Goal: Task Accomplishment & Management: Manage account settings

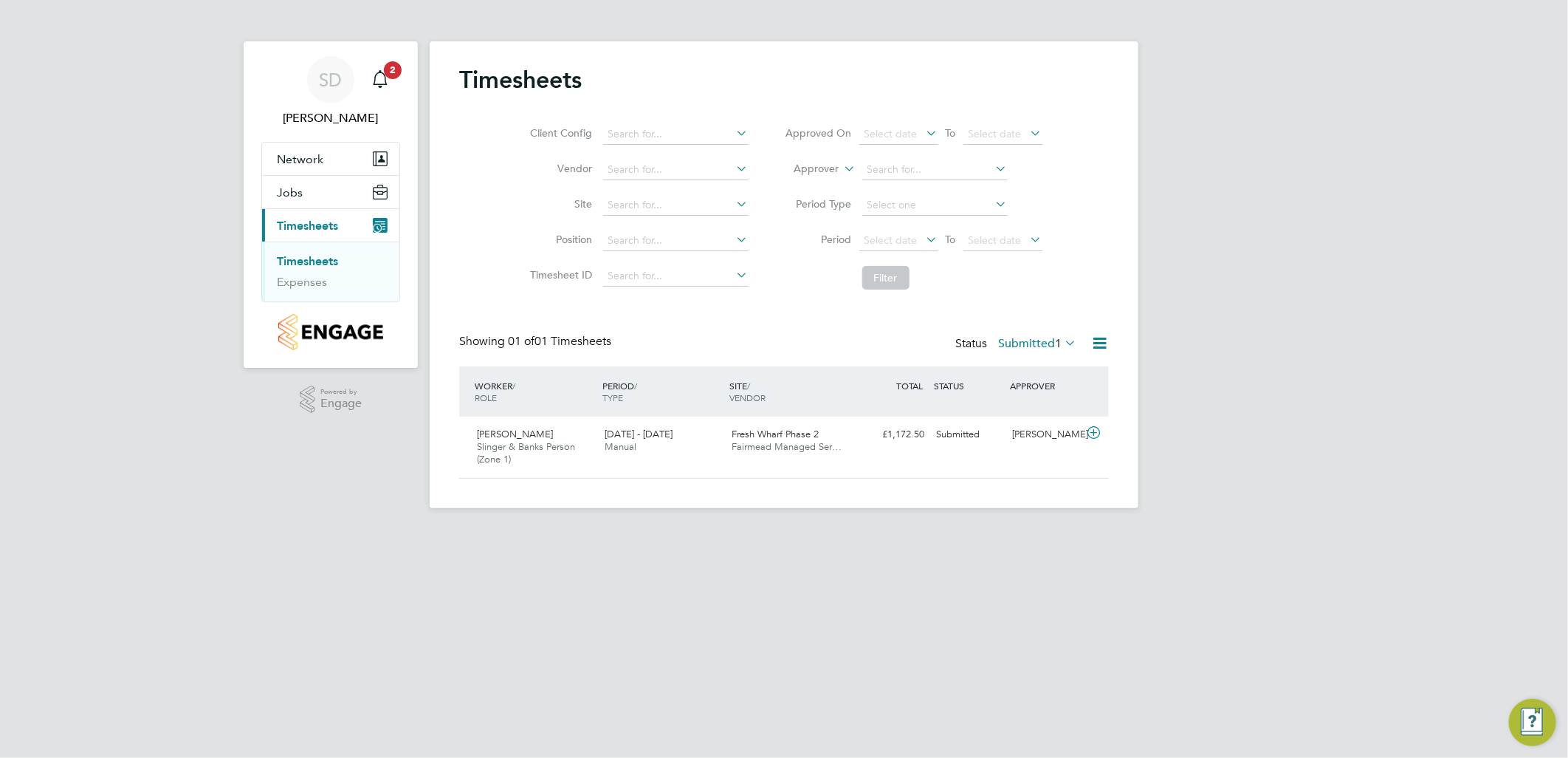
scroll to position [37, 128]
click at [375, 80] on icon "Main navigation" at bounding box center [380, 77] width 14 height 15
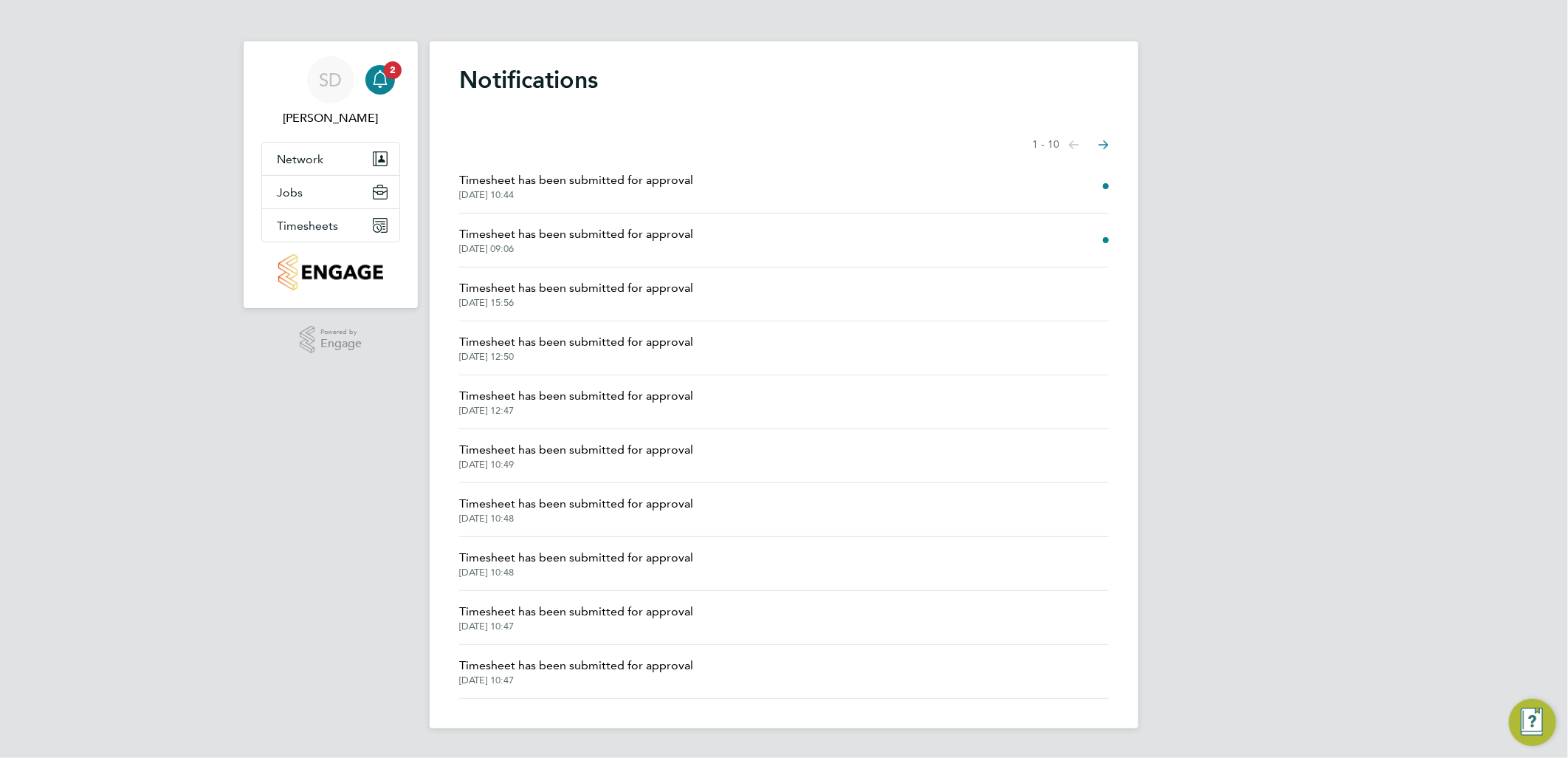
click at [633, 173] on span "Timesheet has been submitted for approval" at bounding box center [576, 180] width 234 height 18
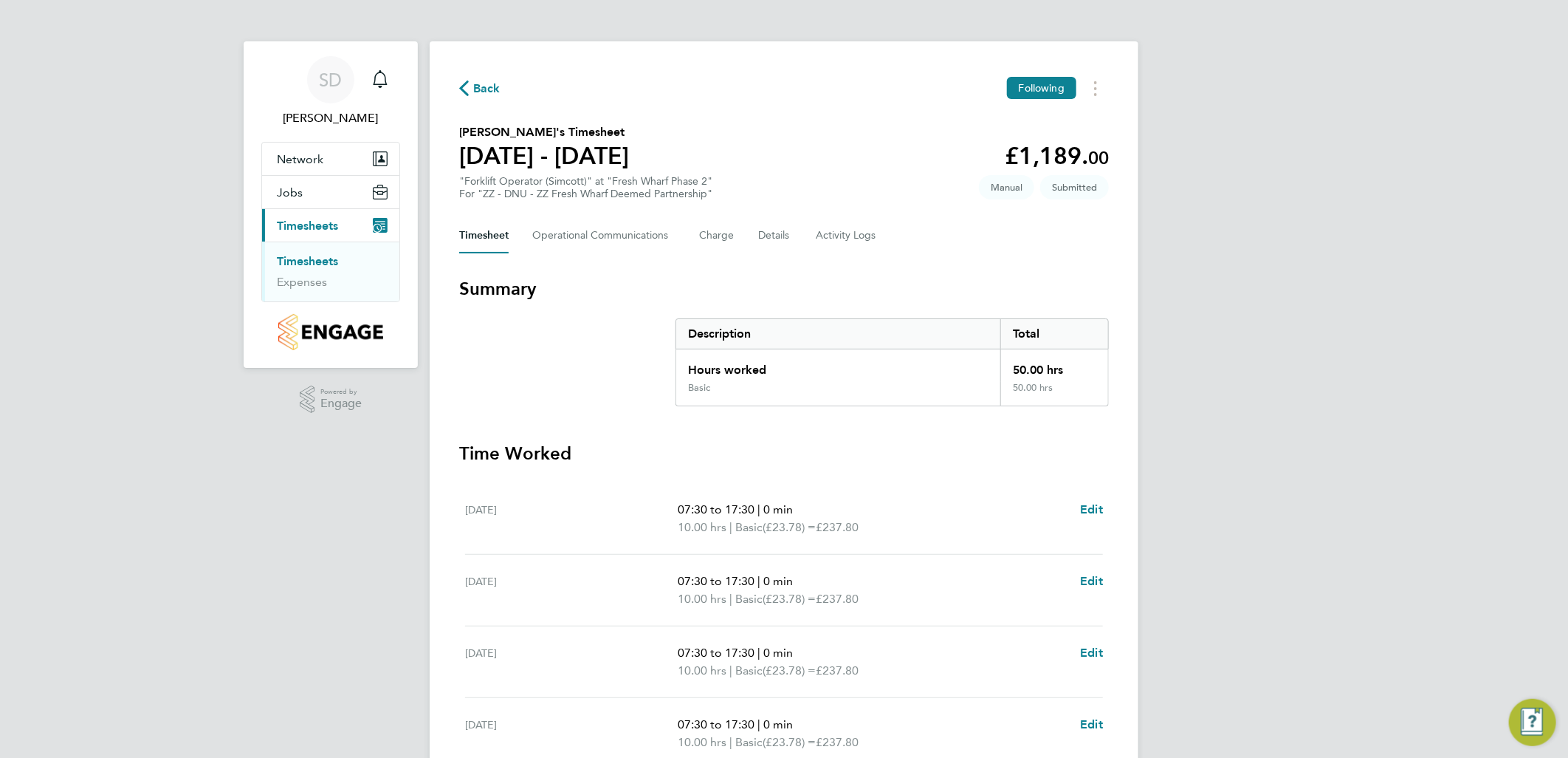
click at [319, 257] on link "Timesheets" at bounding box center [307, 261] width 61 height 14
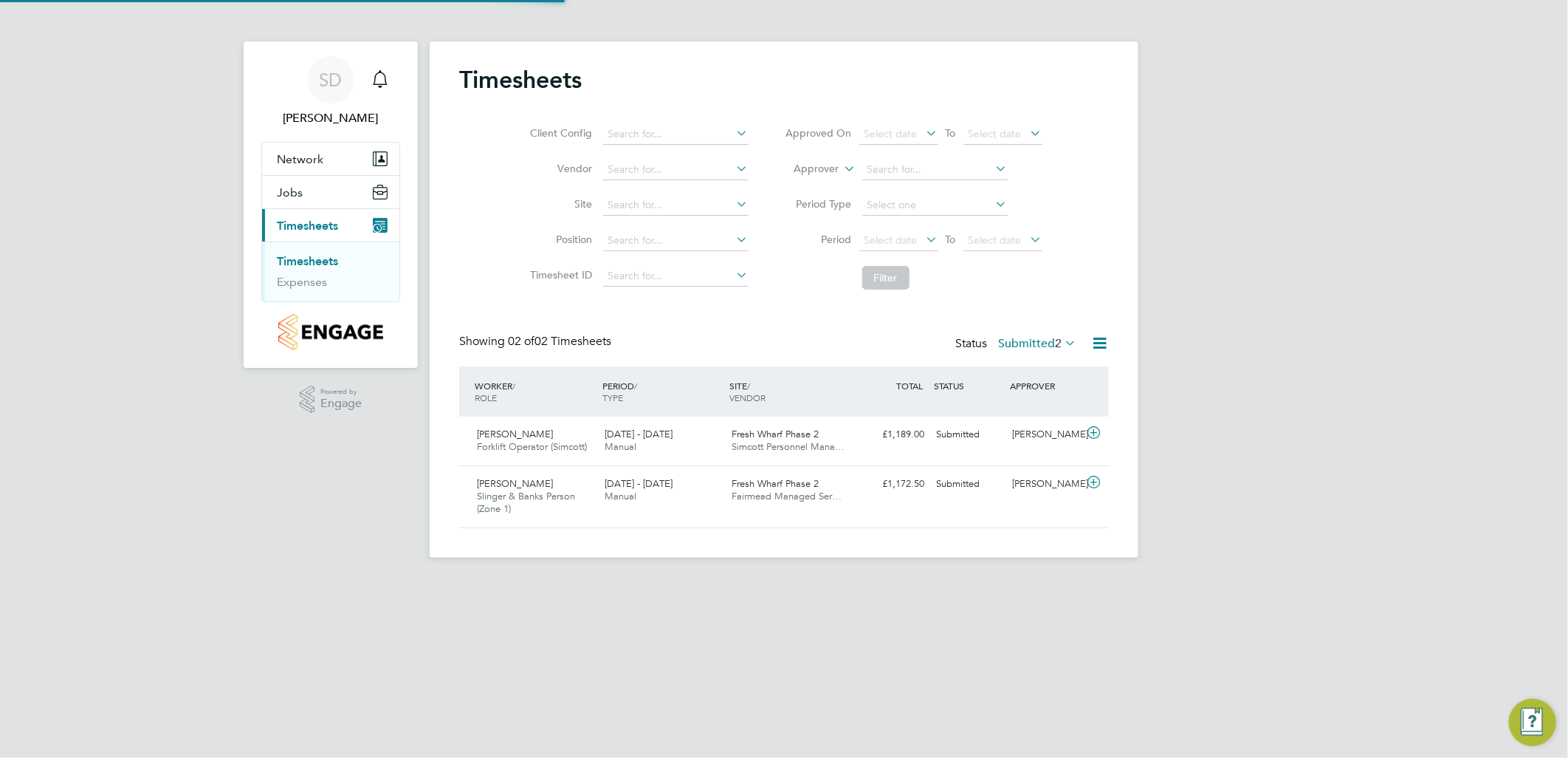
scroll to position [37, 128]
click at [1062, 347] on icon at bounding box center [1062, 343] width 0 height 21
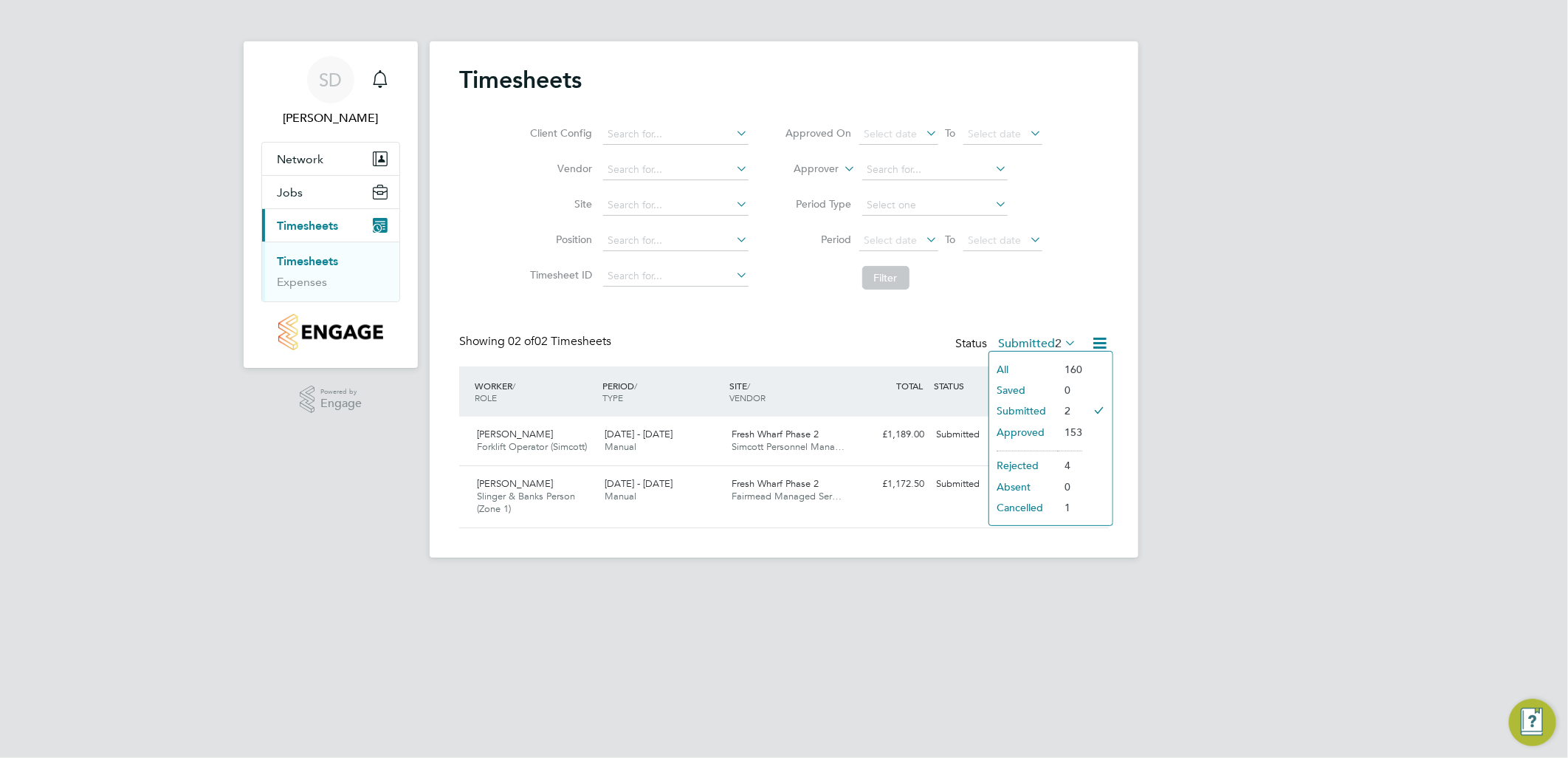
click at [1029, 429] on li "Approved" at bounding box center [1023, 432] width 68 height 21
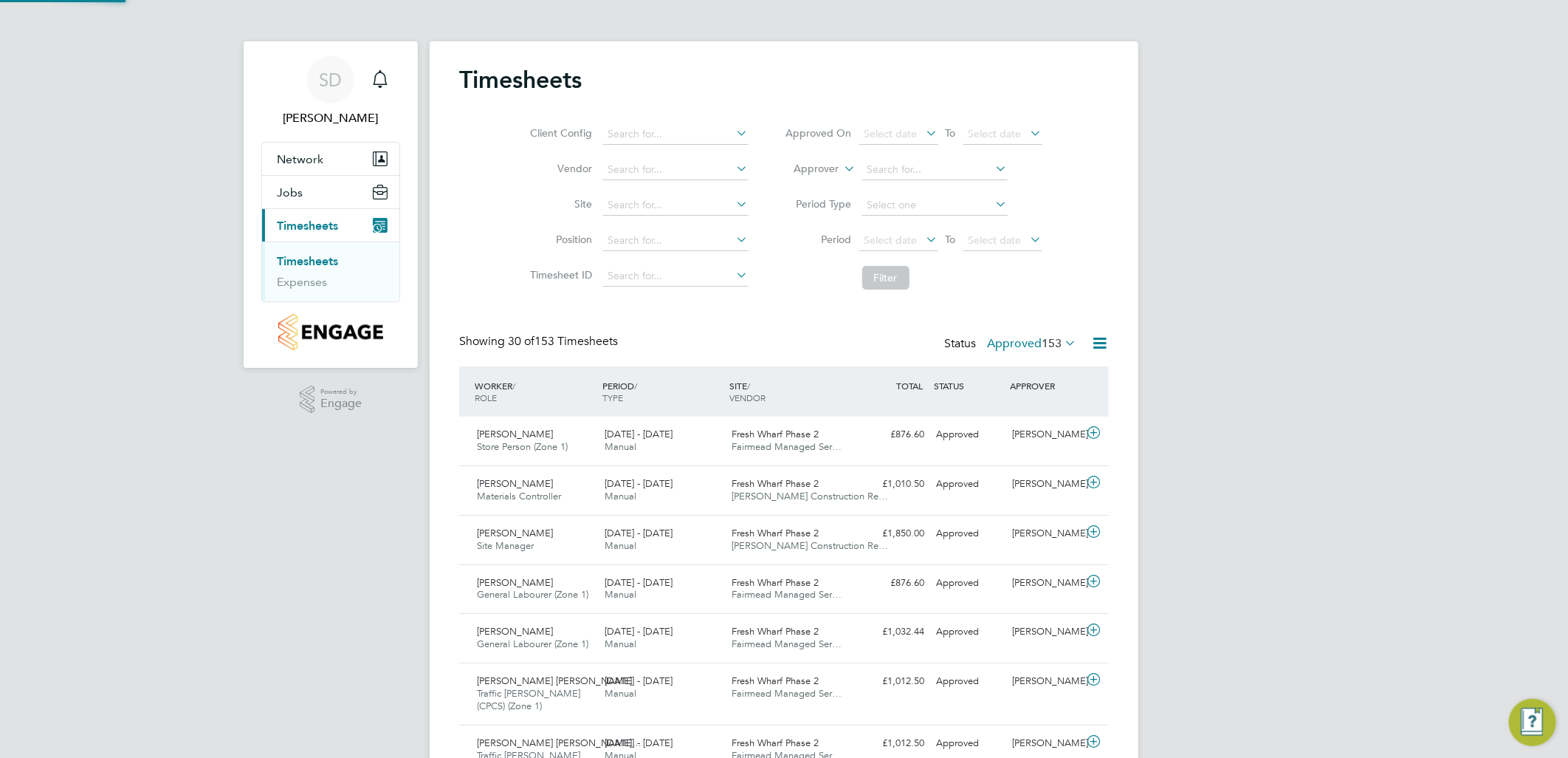
scroll to position [0, 0]
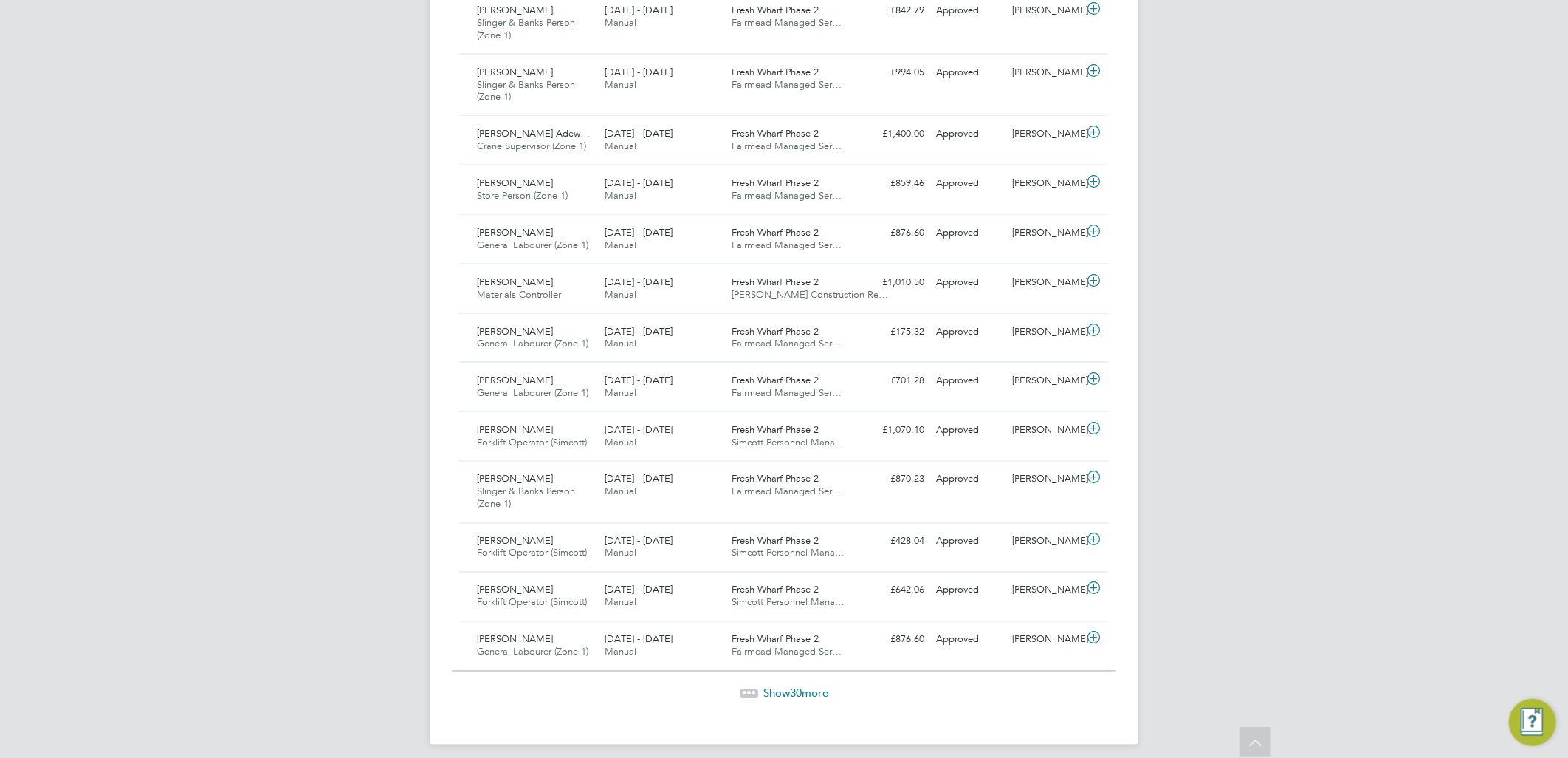
click at [801, 691] on span "30" at bounding box center [796, 693] width 12 height 14
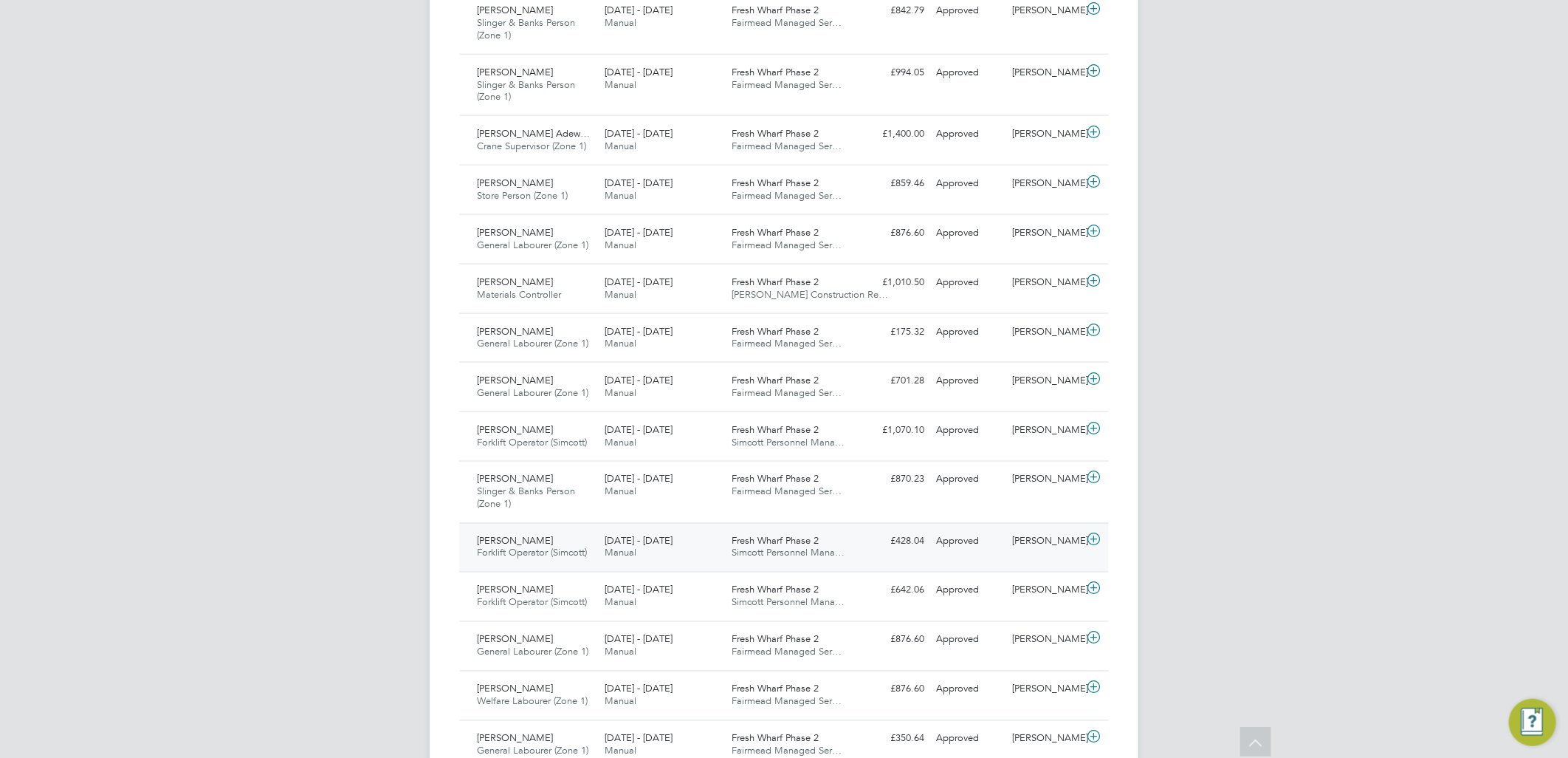
click at [1090, 537] on icon at bounding box center [1093, 540] width 18 height 12
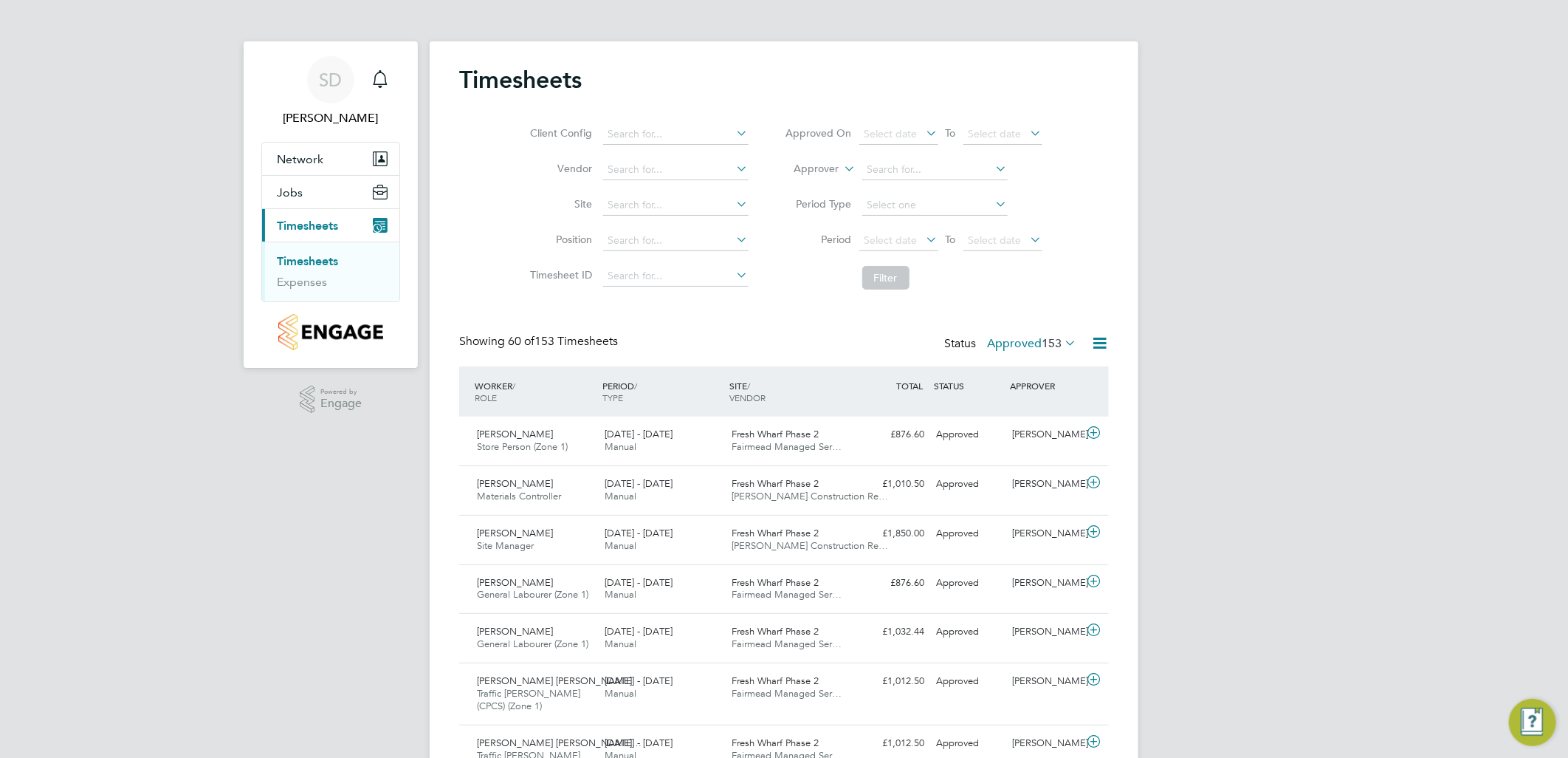
click at [734, 276] on icon at bounding box center [734, 275] width 0 height 21
paste input "Alex Matveevici's"
type input "Alex Matveevici's"
click at [891, 274] on button "Filter" at bounding box center [885, 277] width 47 height 23
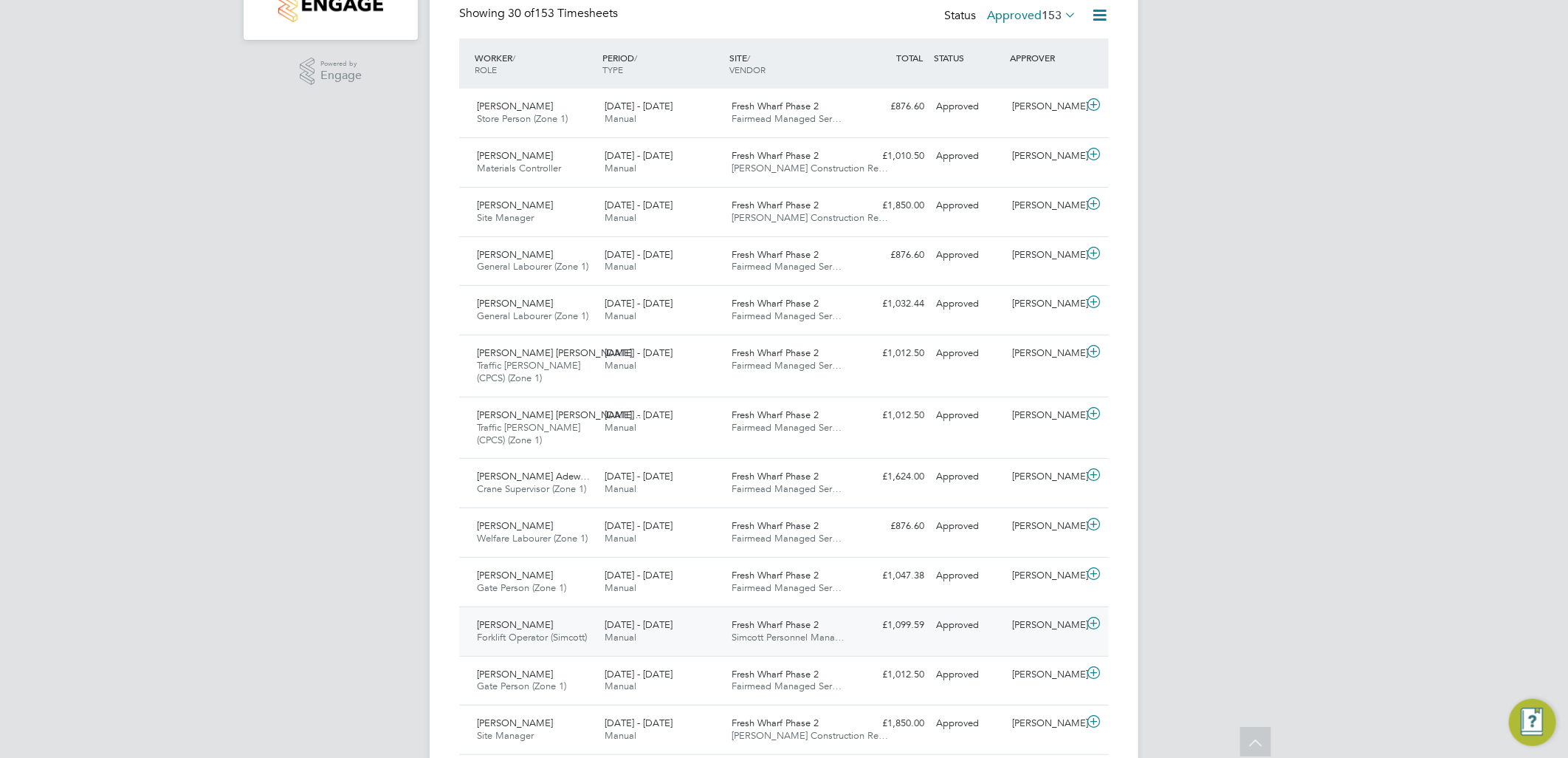
click at [1096, 624] on icon at bounding box center [1093, 624] width 18 height 12
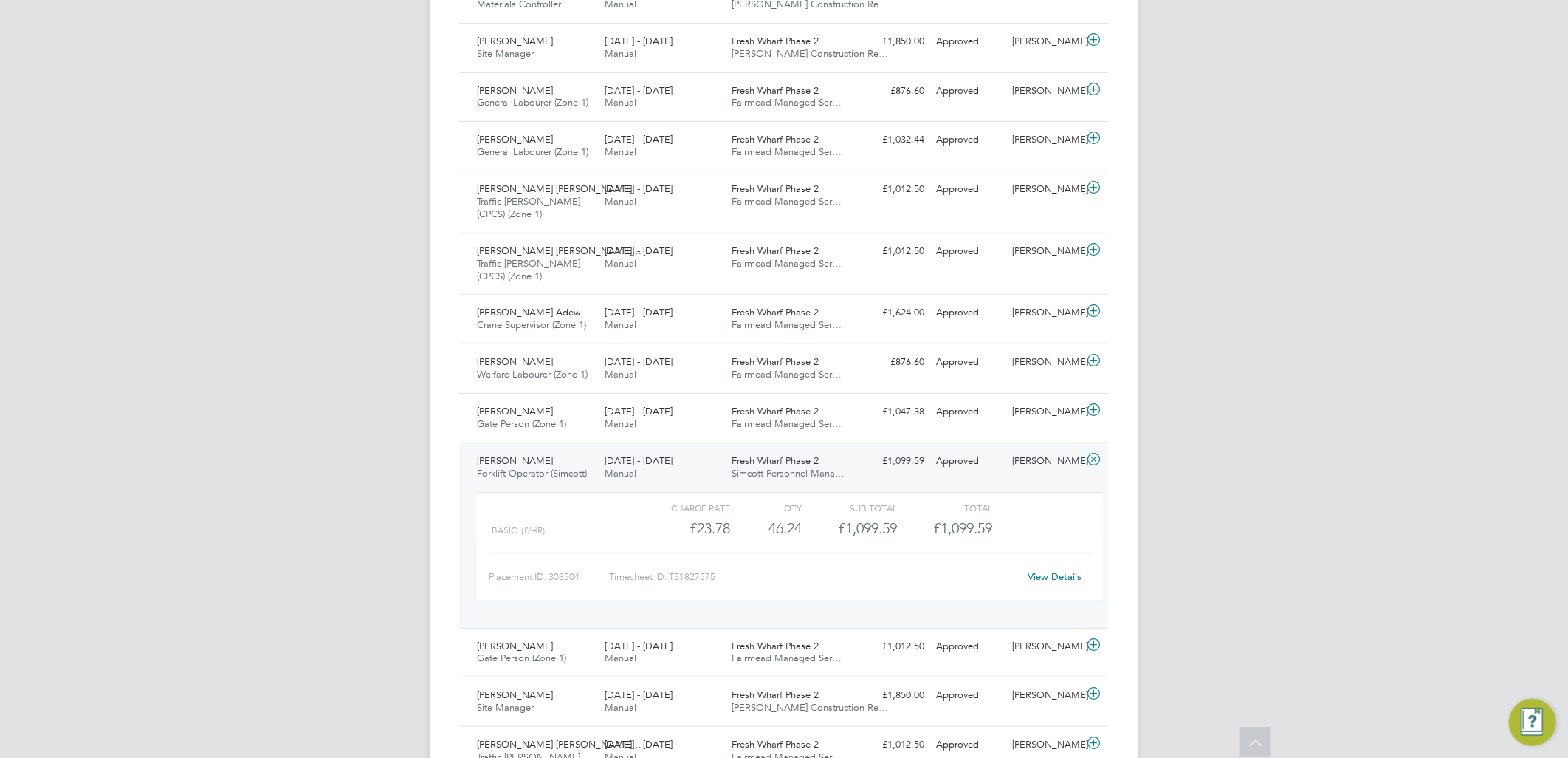
click at [1059, 572] on link "View Details" at bounding box center [1055, 576] width 54 height 13
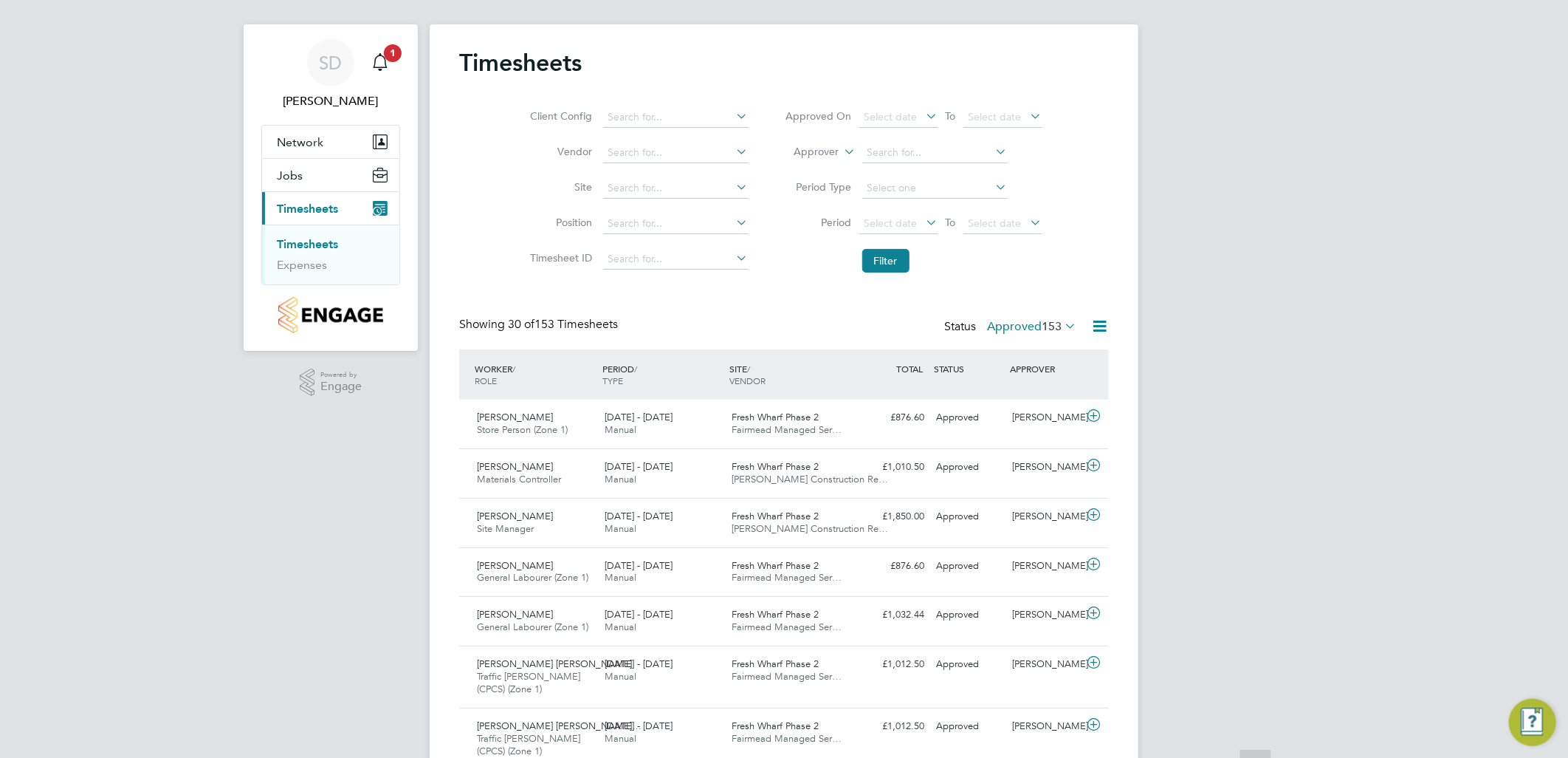
scroll to position [0, 0]
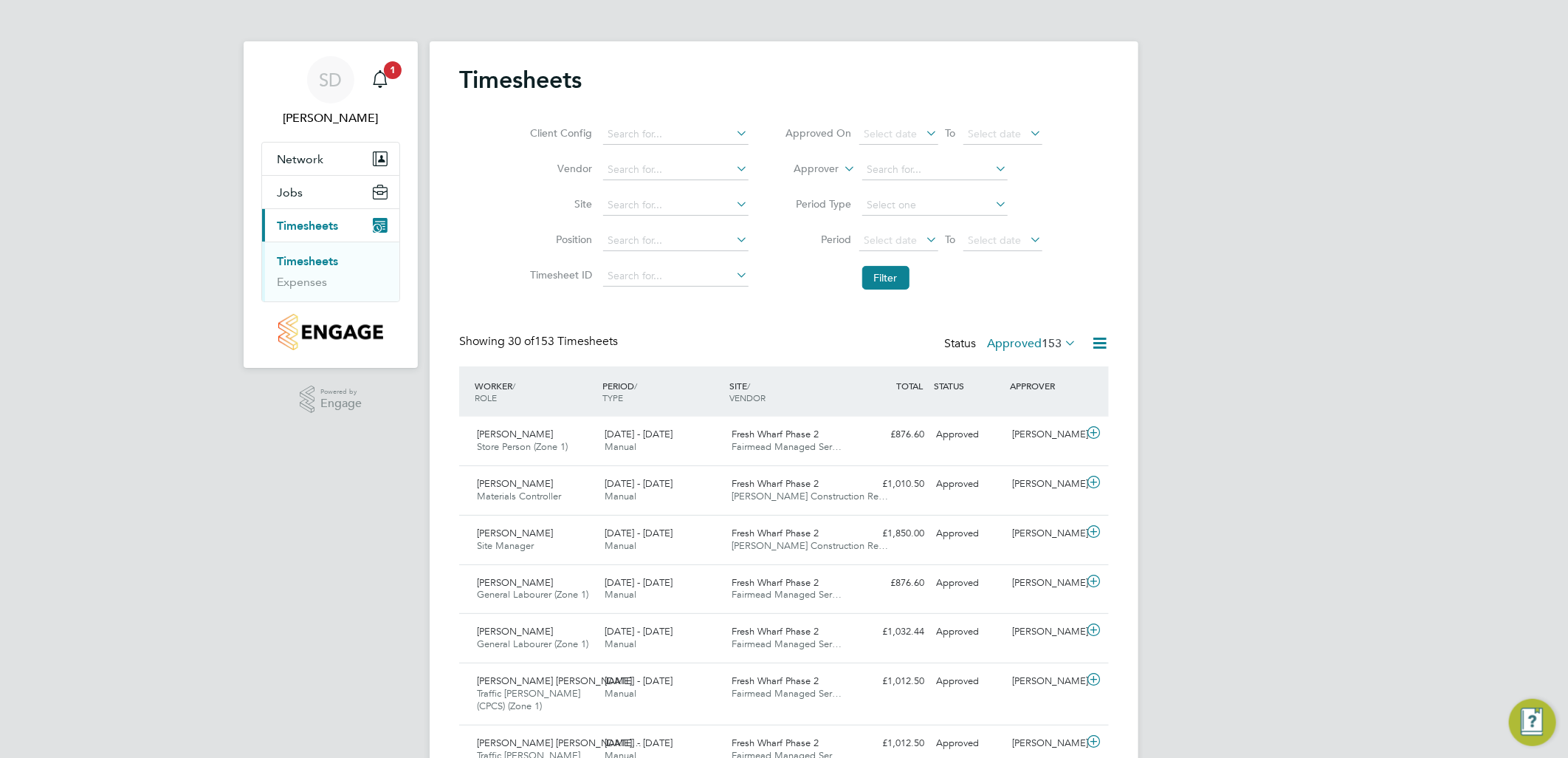
click at [1062, 343] on icon at bounding box center [1062, 343] width 0 height 21
click at [1038, 407] on li "Submitted" at bounding box center [1018, 411] width 68 height 21
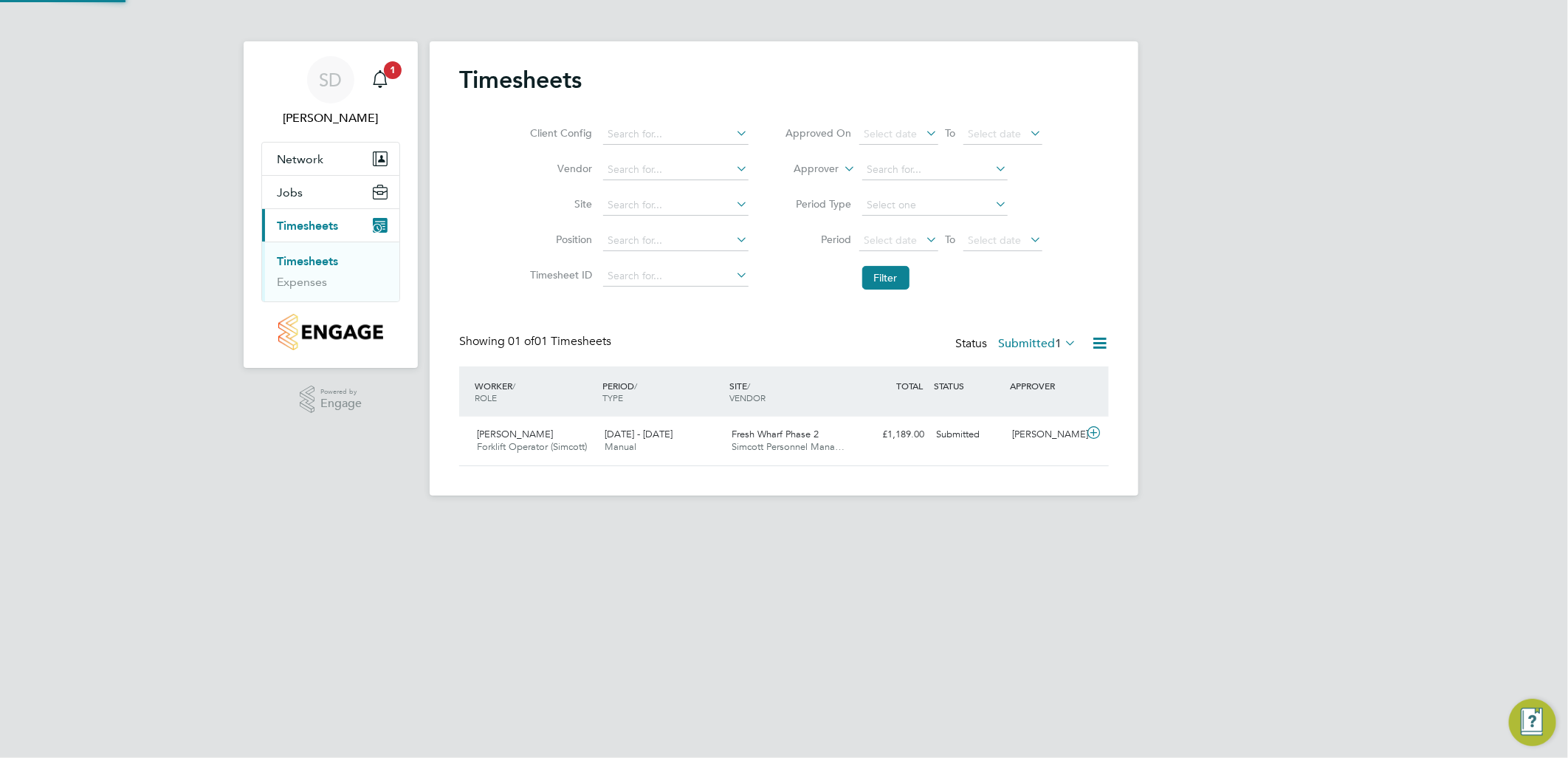
scroll to position [37, 128]
click at [1062, 341] on icon at bounding box center [1062, 343] width 0 height 21
click at [1027, 425] on li "Approved" at bounding box center [1023, 432] width 68 height 21
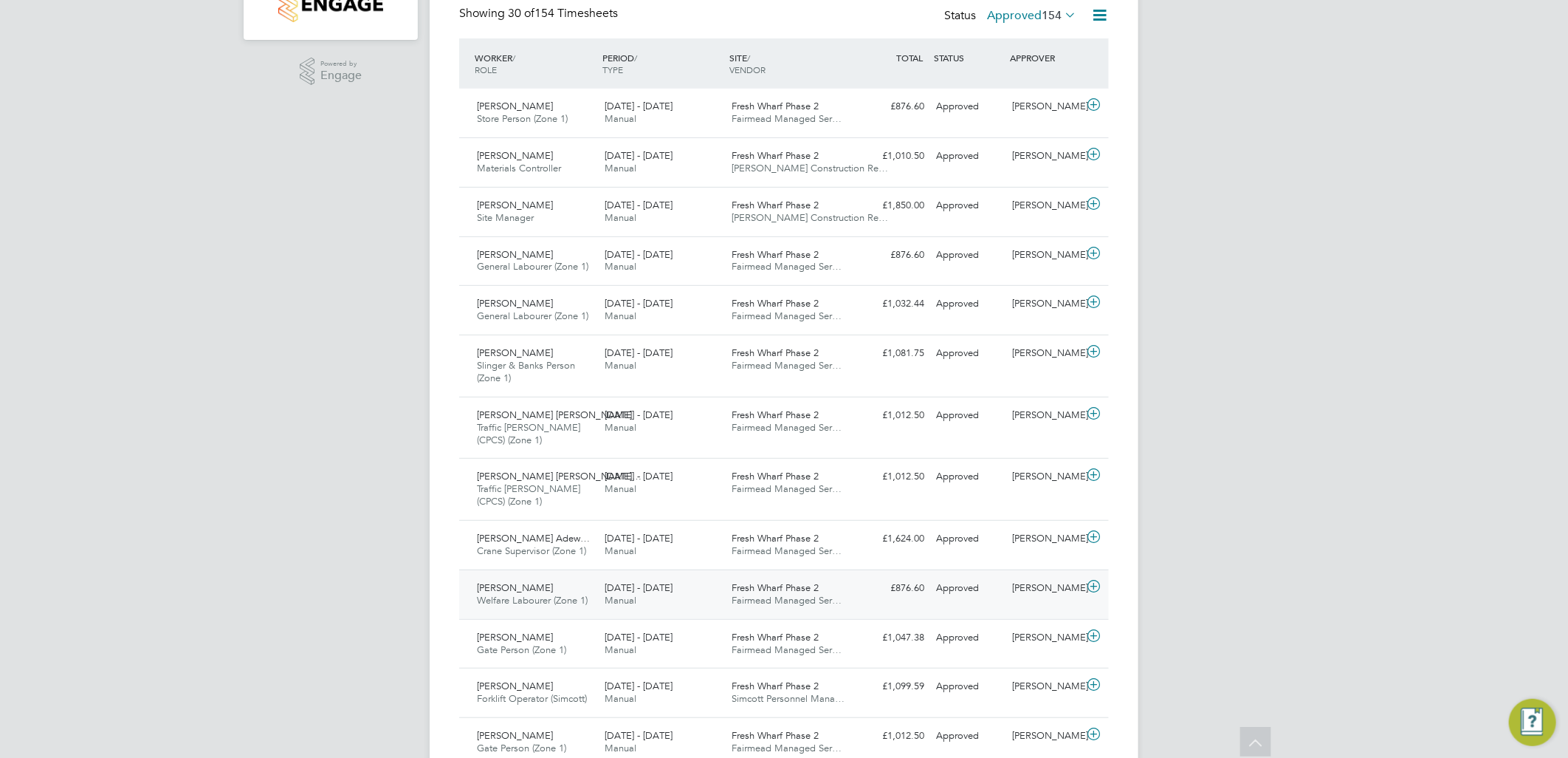
scroll to position [0, 0]
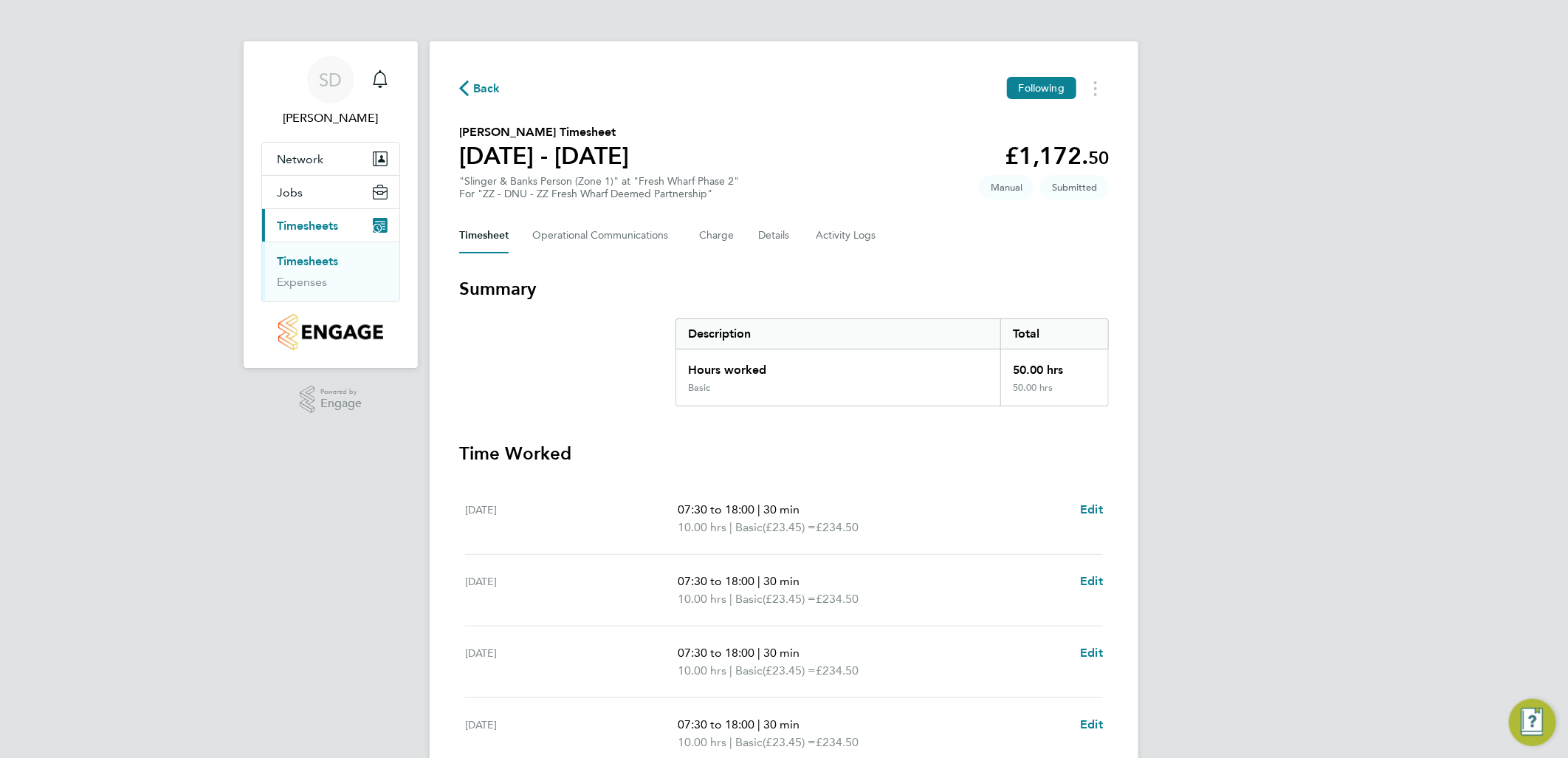
click at [1188, 244] on div "SD [PERSON_NAME] Notifications Applications: Network Team Members Sites Jobs Va…" at bounding box center [784, 539] width 1568 height 1079
click at [1093, 503] on span "Edit" at bounding box center [1091, 509] width 23 height 14
select select "30"
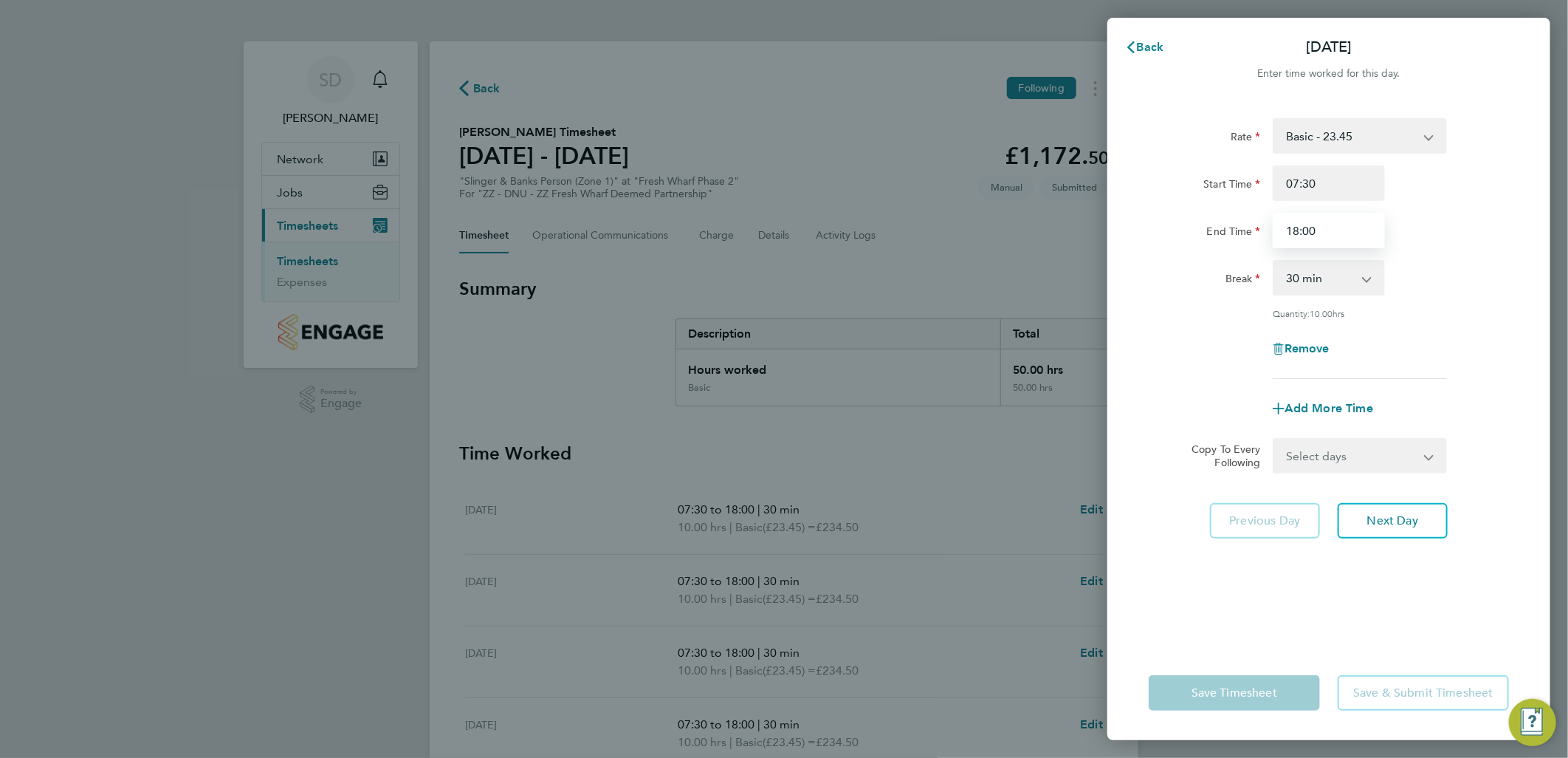
click at [1296, 233] on input "18:00" at bounding box center [1329, 230] width 112 height 35
type input "17:20"
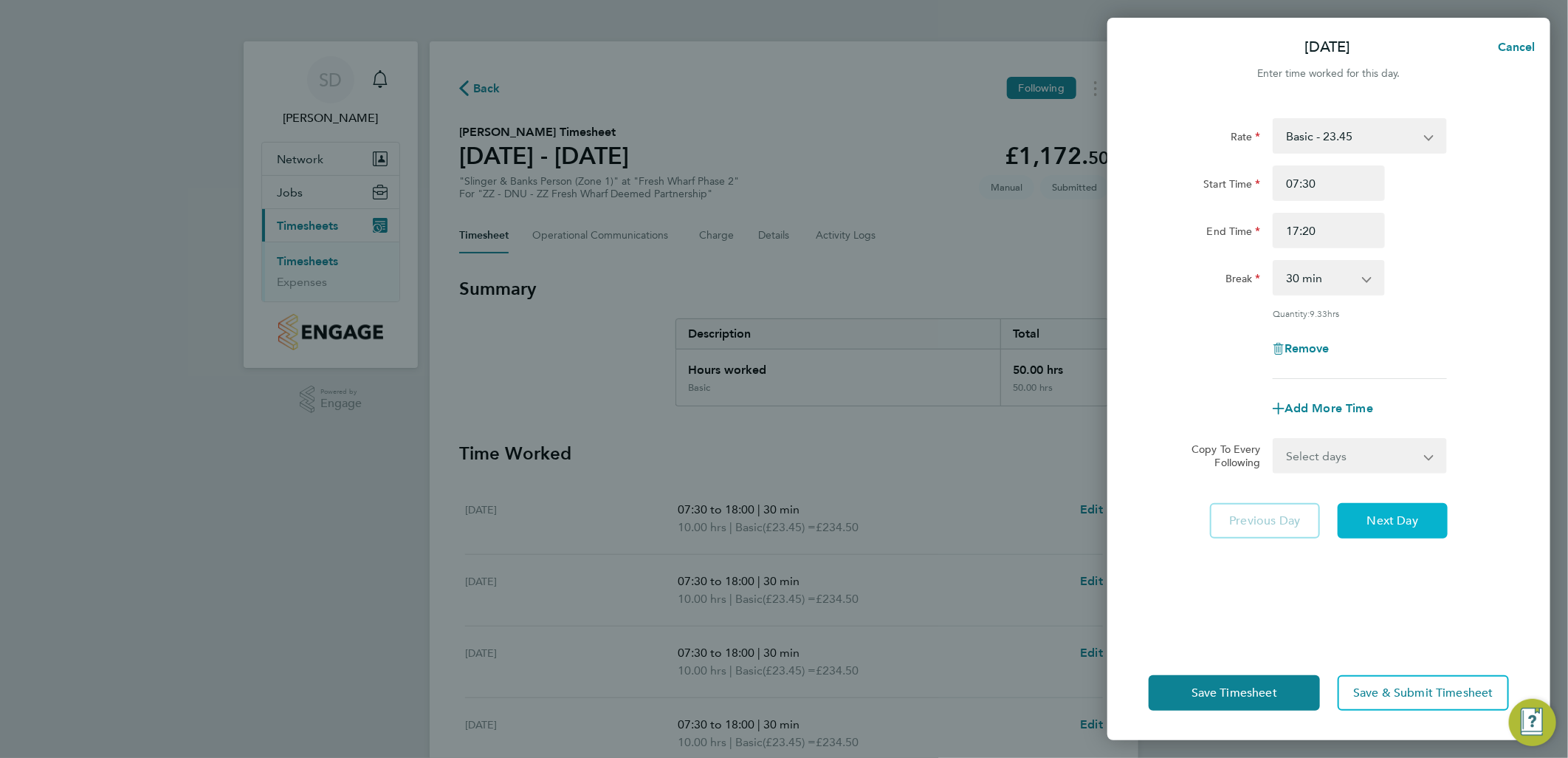
click at [1404, 517] on span "Next Day" at bounding box center [1392, 520] width 51 height 15
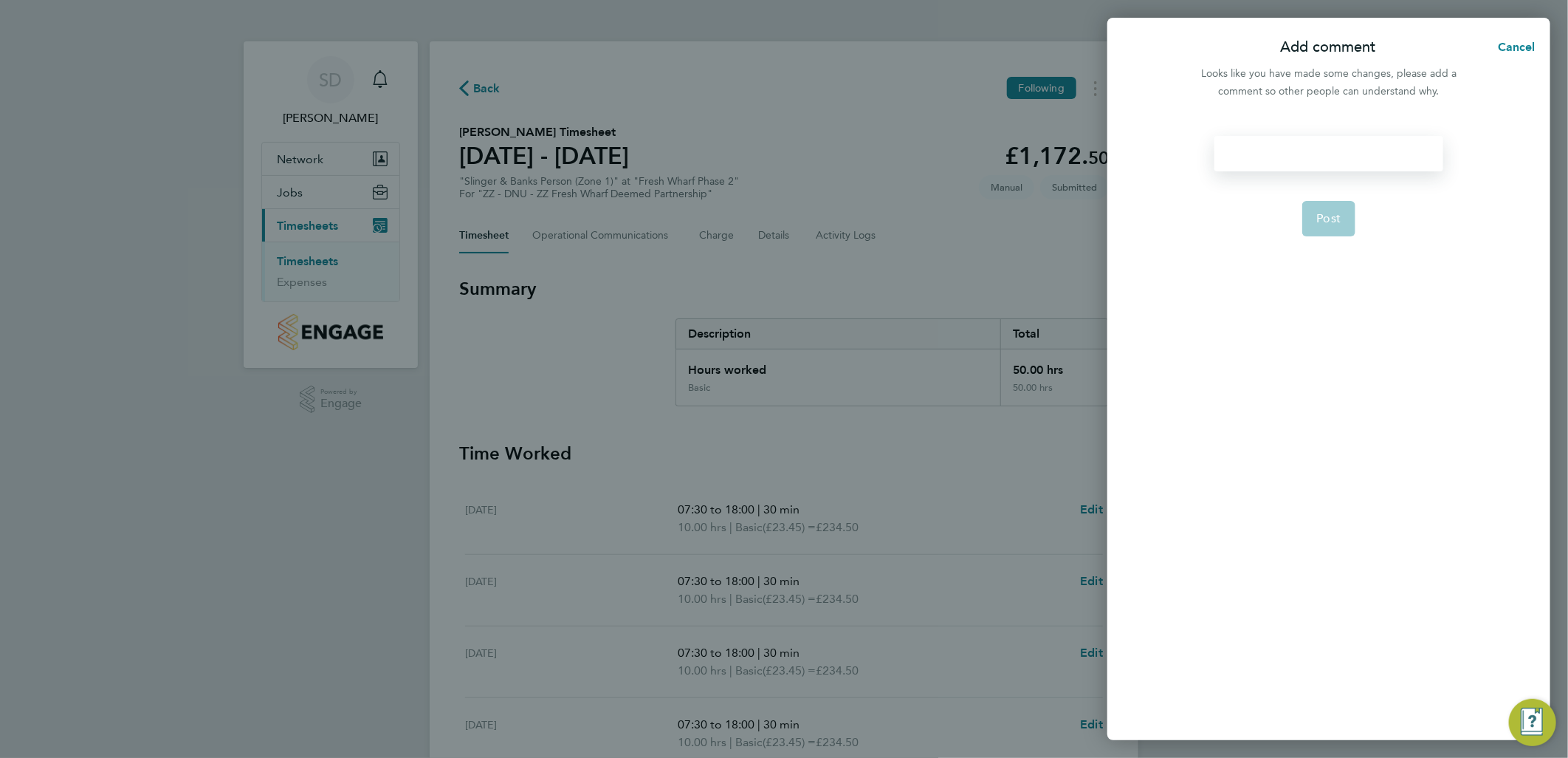
click at [1307, 152] on div at bounding box center [1328, 153] width 228 height 35
click at [1306, 151] on div at bounding box center [1328, 153] width 228 height 35
paste div
click at [1252, 171] on div "Hours updated based on agreement and Biosite clock-out records." at bounding box center [1328, 163] width 228 height 53
click at [1332, 238] on span "Post" at bounding box center [1329, 236] width 24 height 15
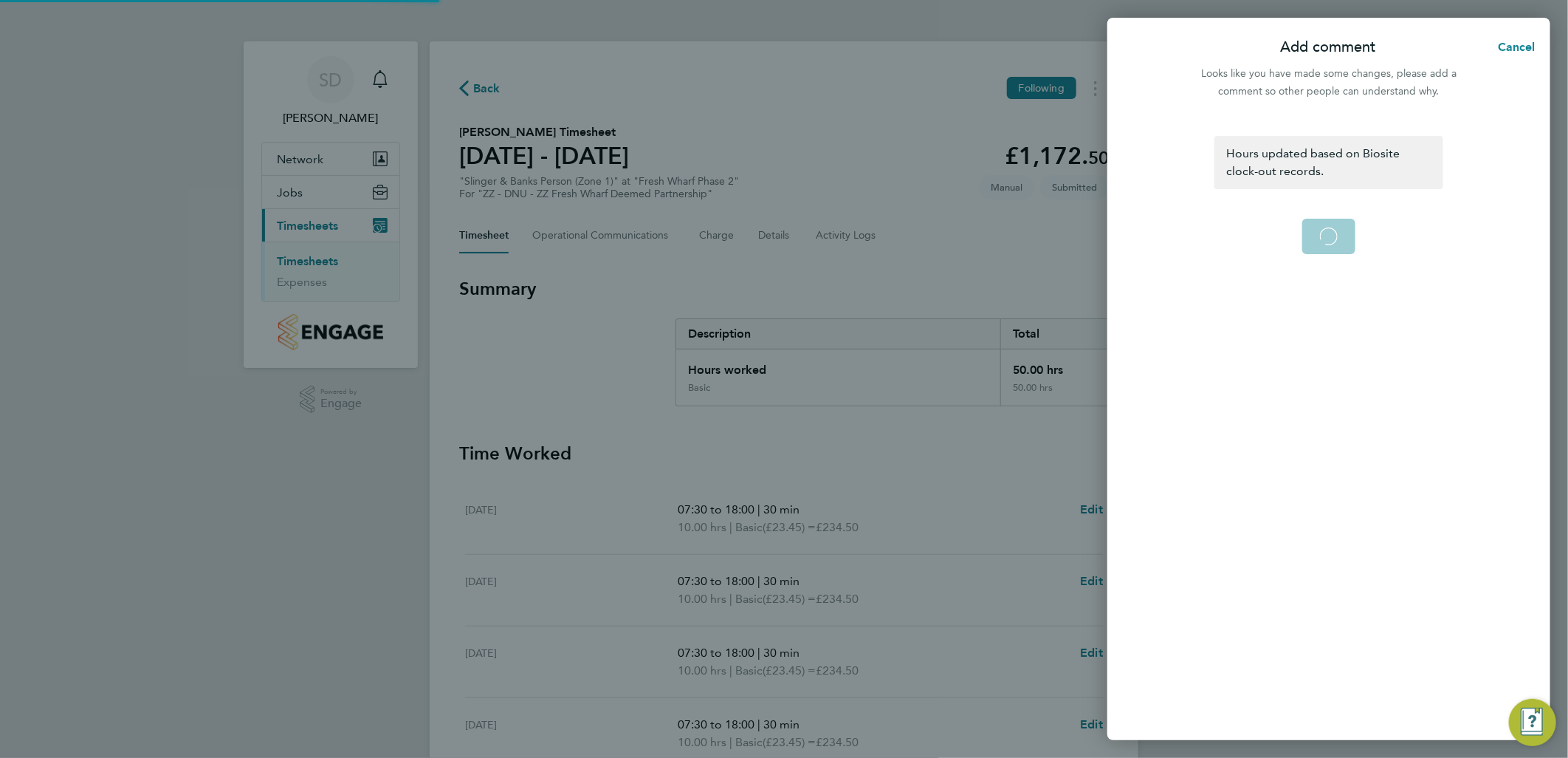
select select "30"
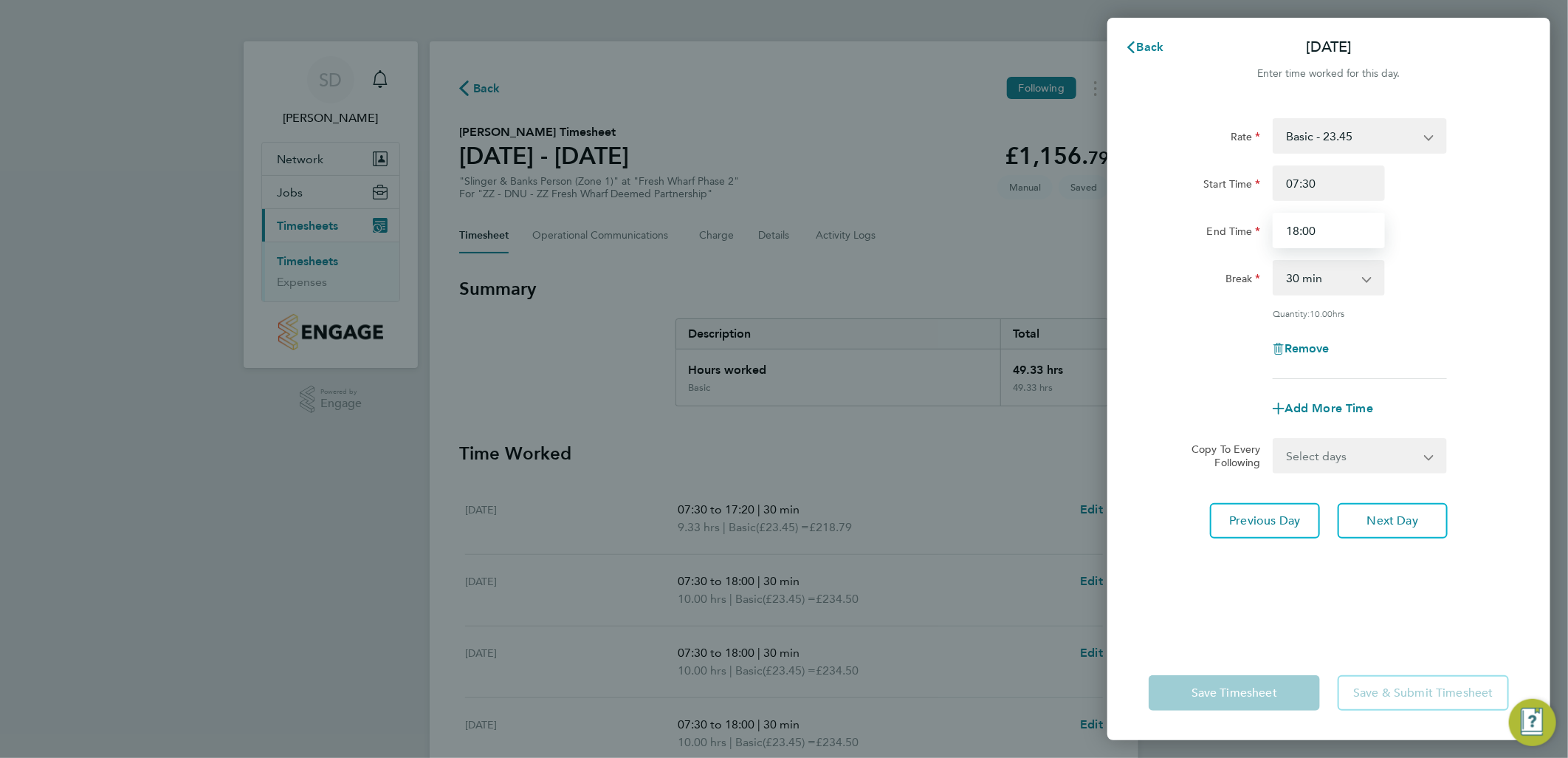
click at [1296, 230] on input "18:00" at bounding box center [1329, 230] width 112 height 35
type input "17:12"
click at [1405, 519] on span "Next Day" at bounding box center [1392, 520] width 51 height 15
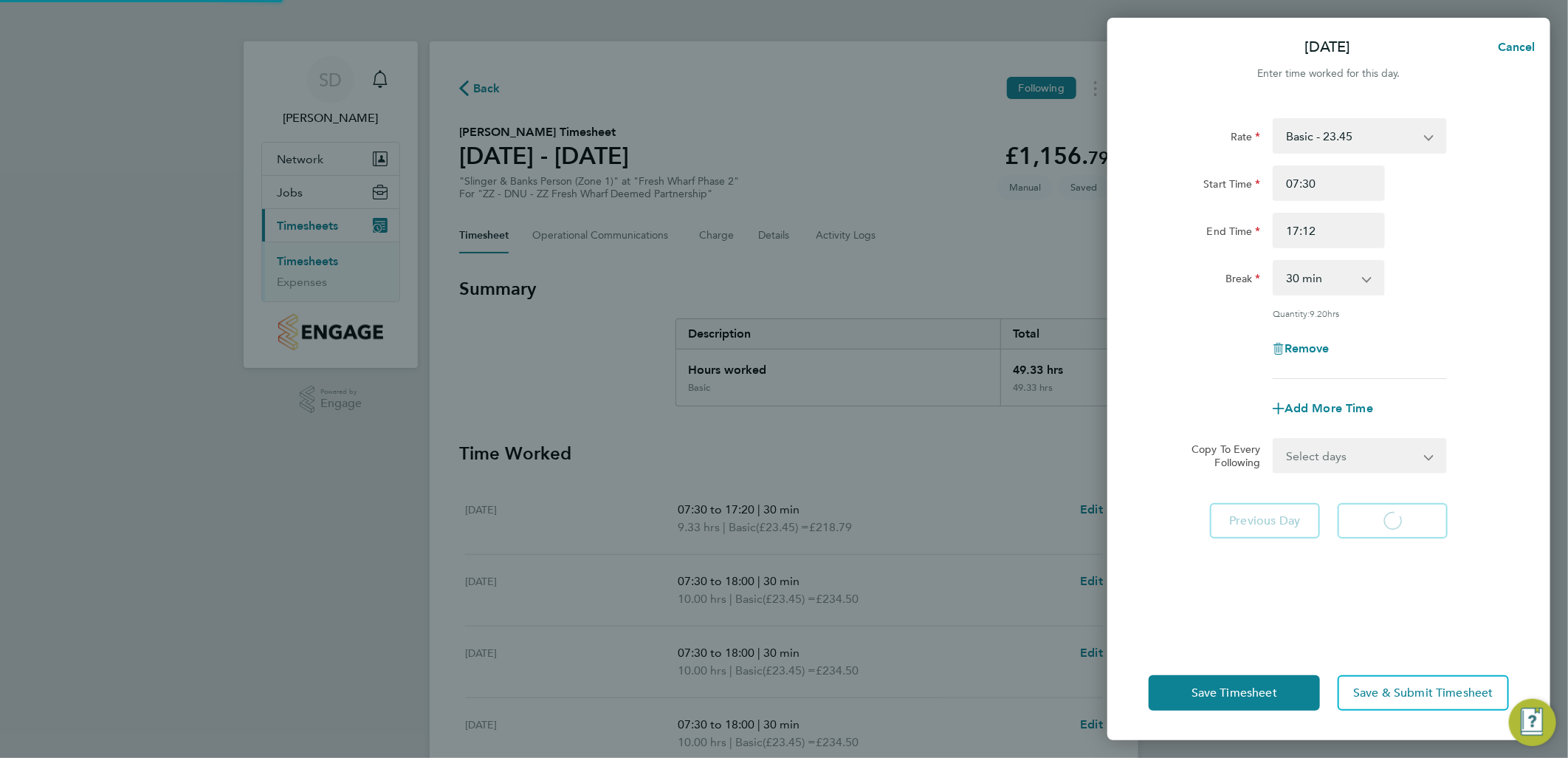
select select "30"
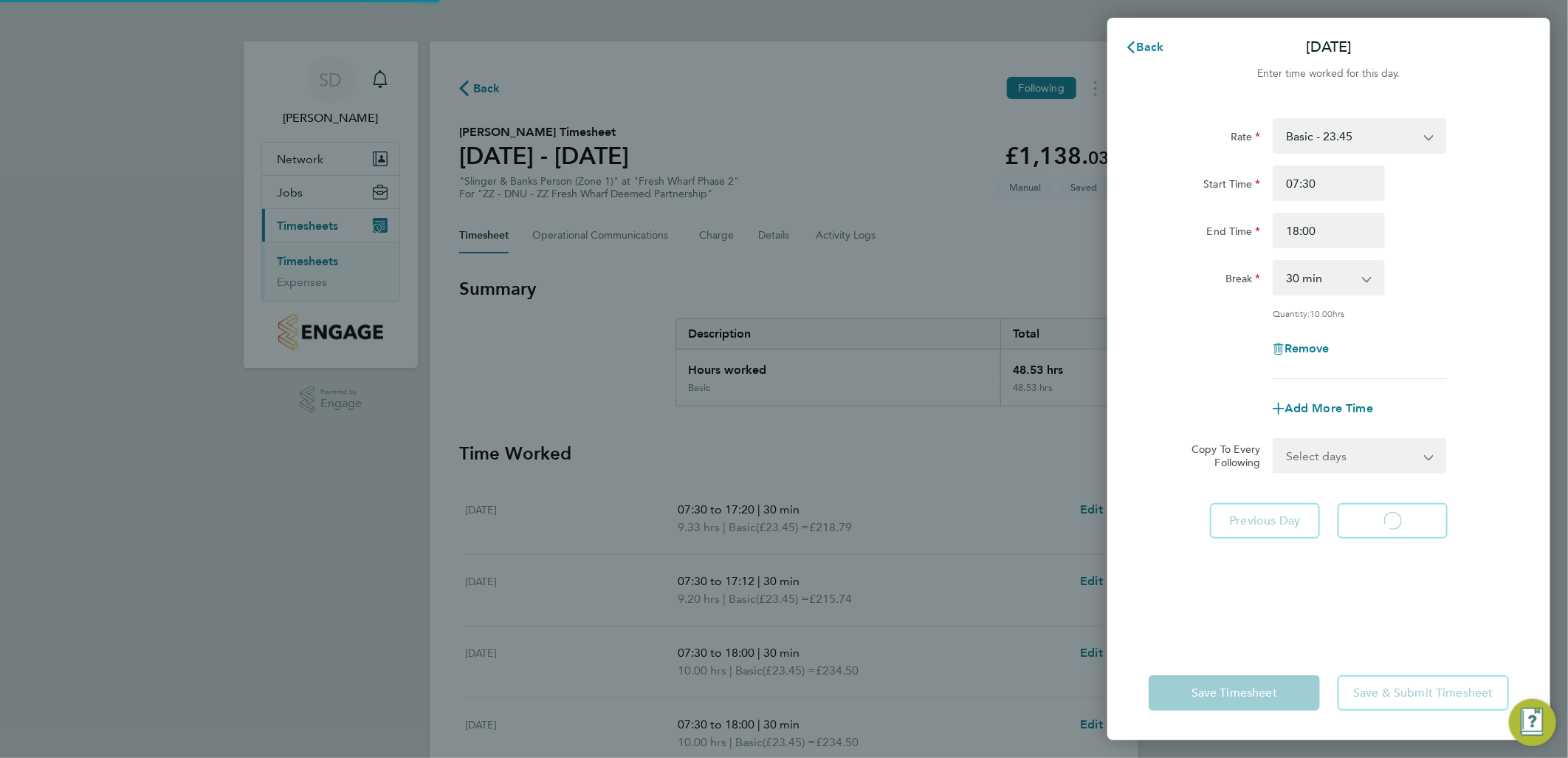
select select "30"
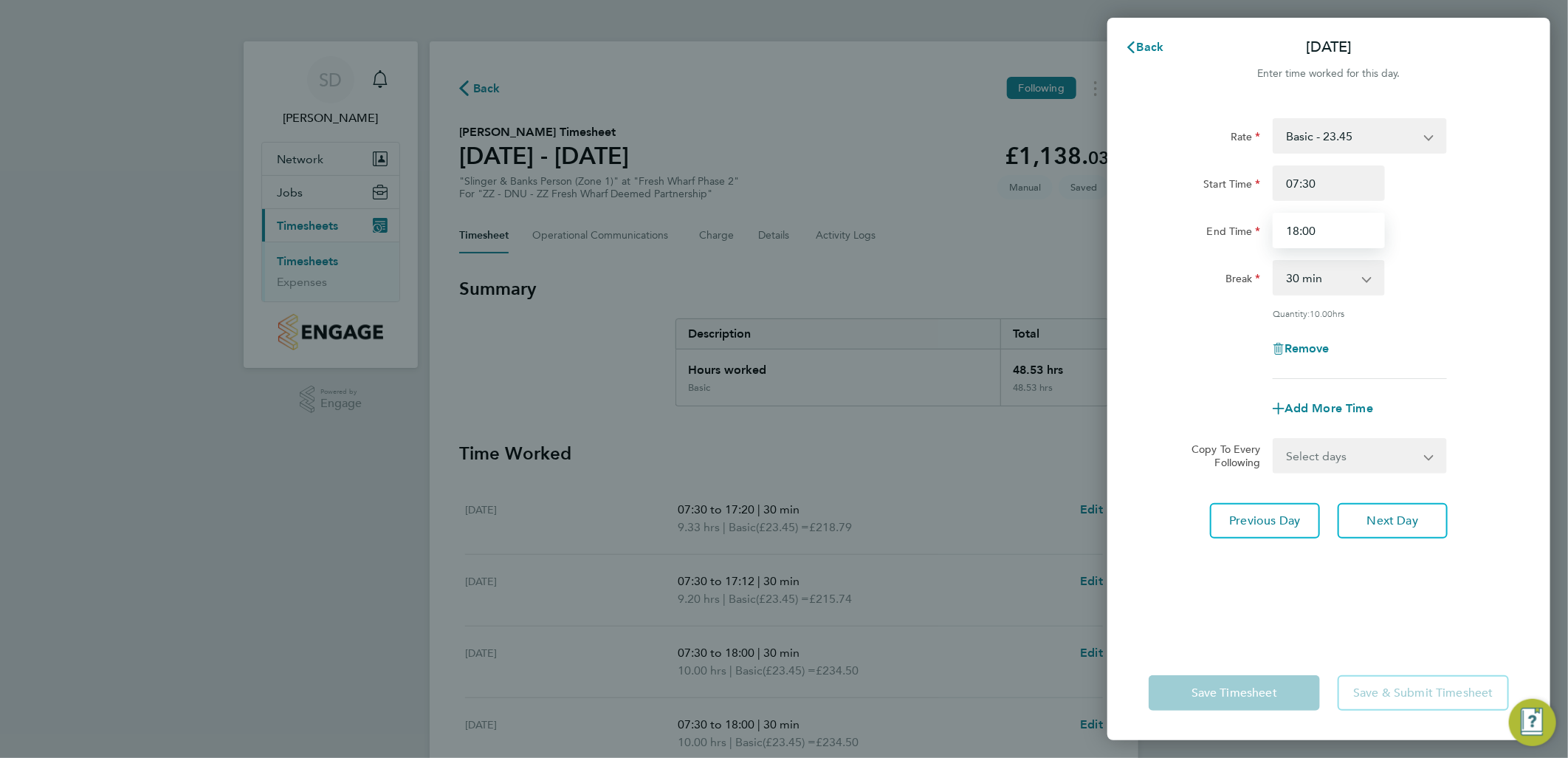
click at [1296, 230] on input "18:00" at bounding box center [1329, 230] width 112 height 35
type input "17:17"
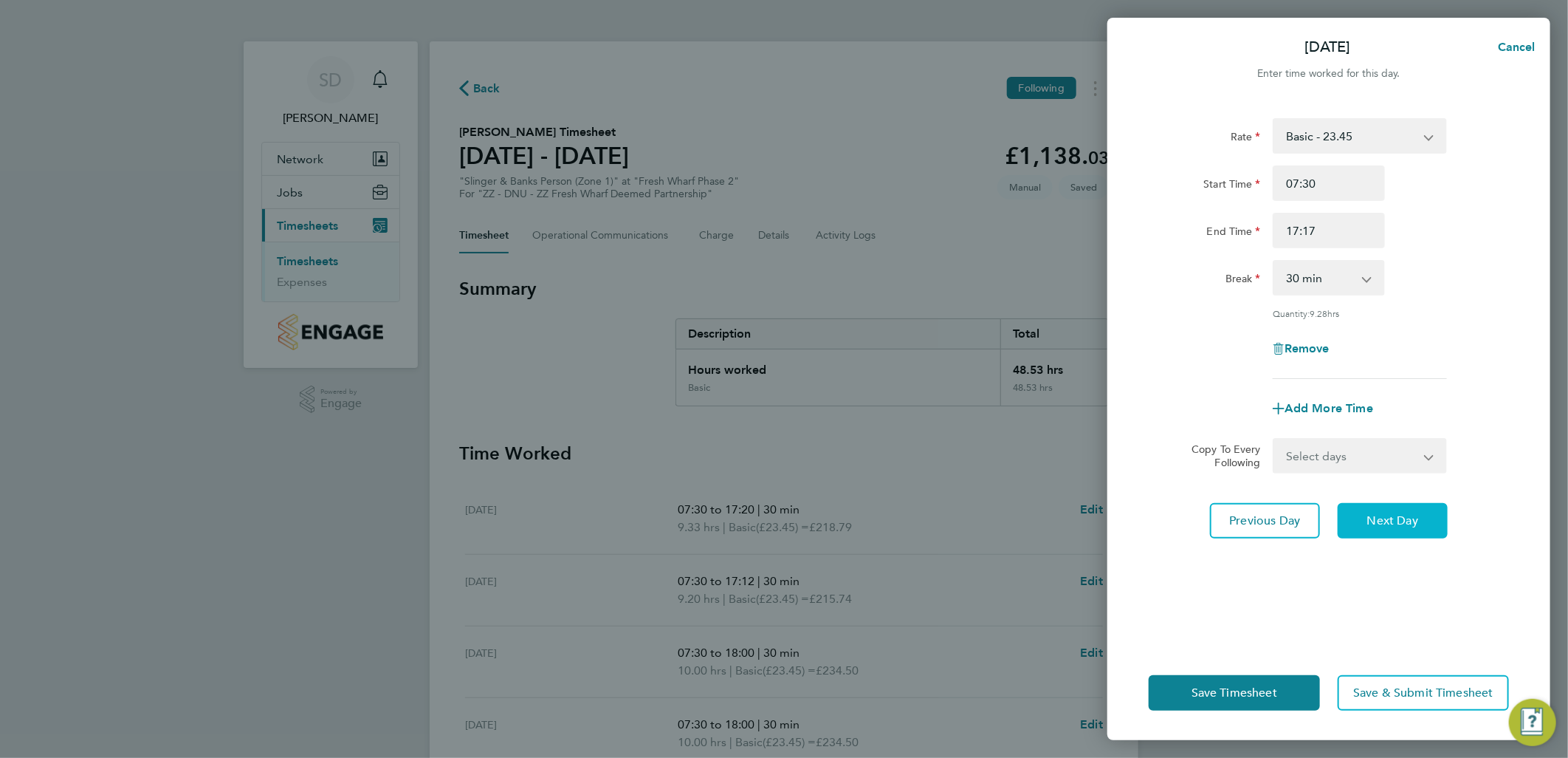
click at [1368, 525] on span "Next Day" at bounding box center [1392, 520] width 51 height 15
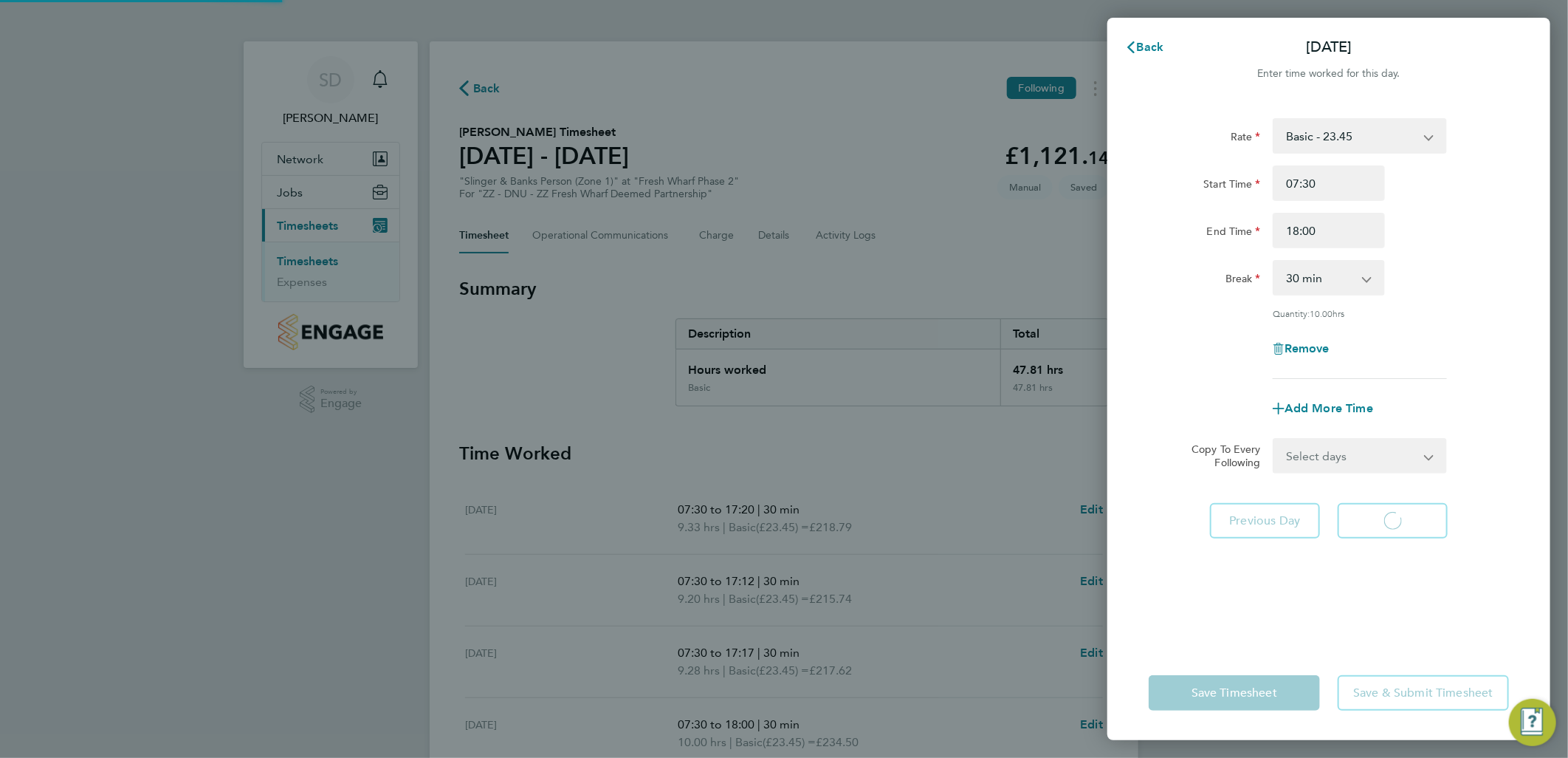
select select "30"
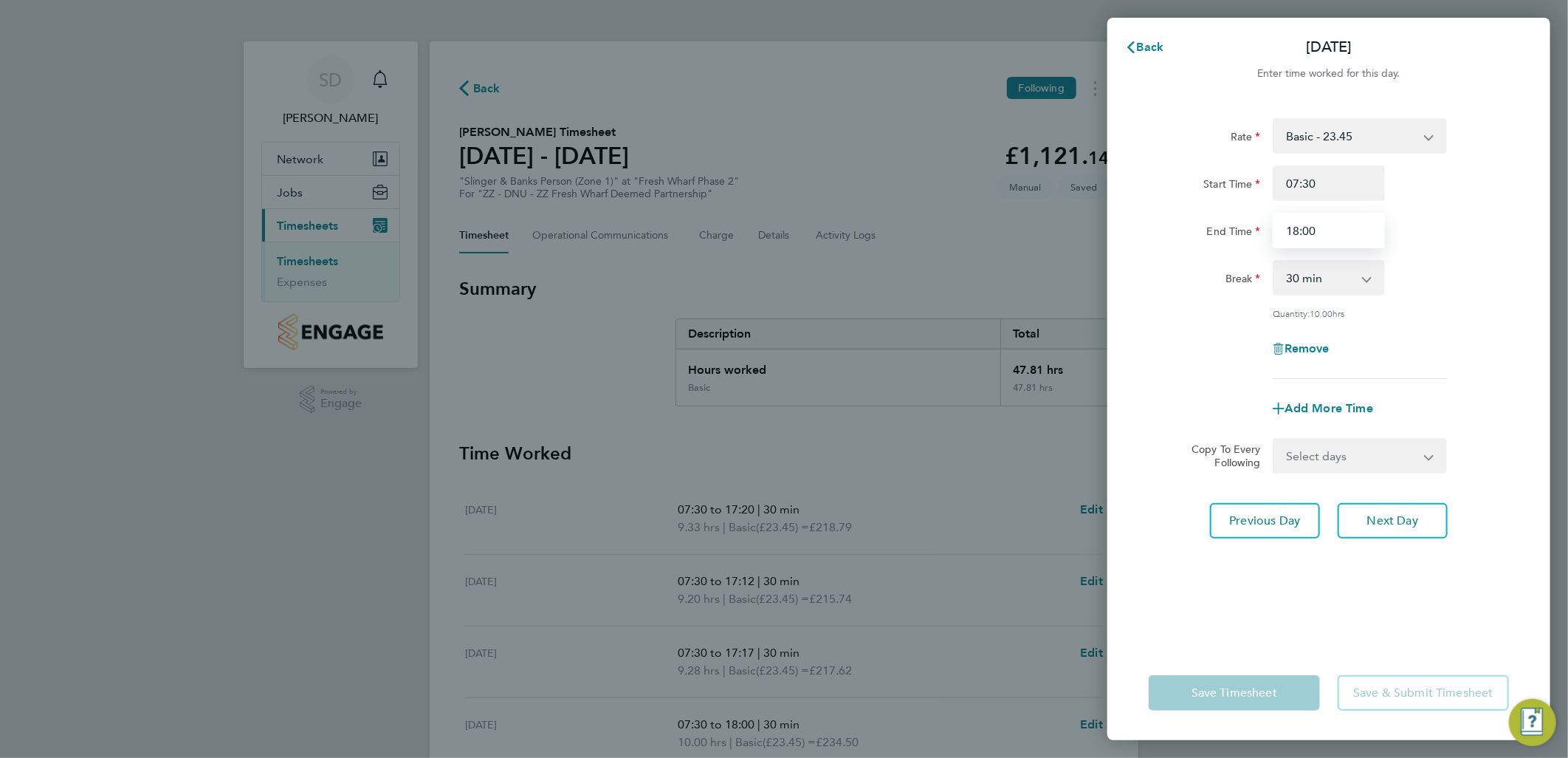
click at [1295, 230] on input "18:00" at bounding box center [1329, 230] width 112 height 35
type input "17:07"
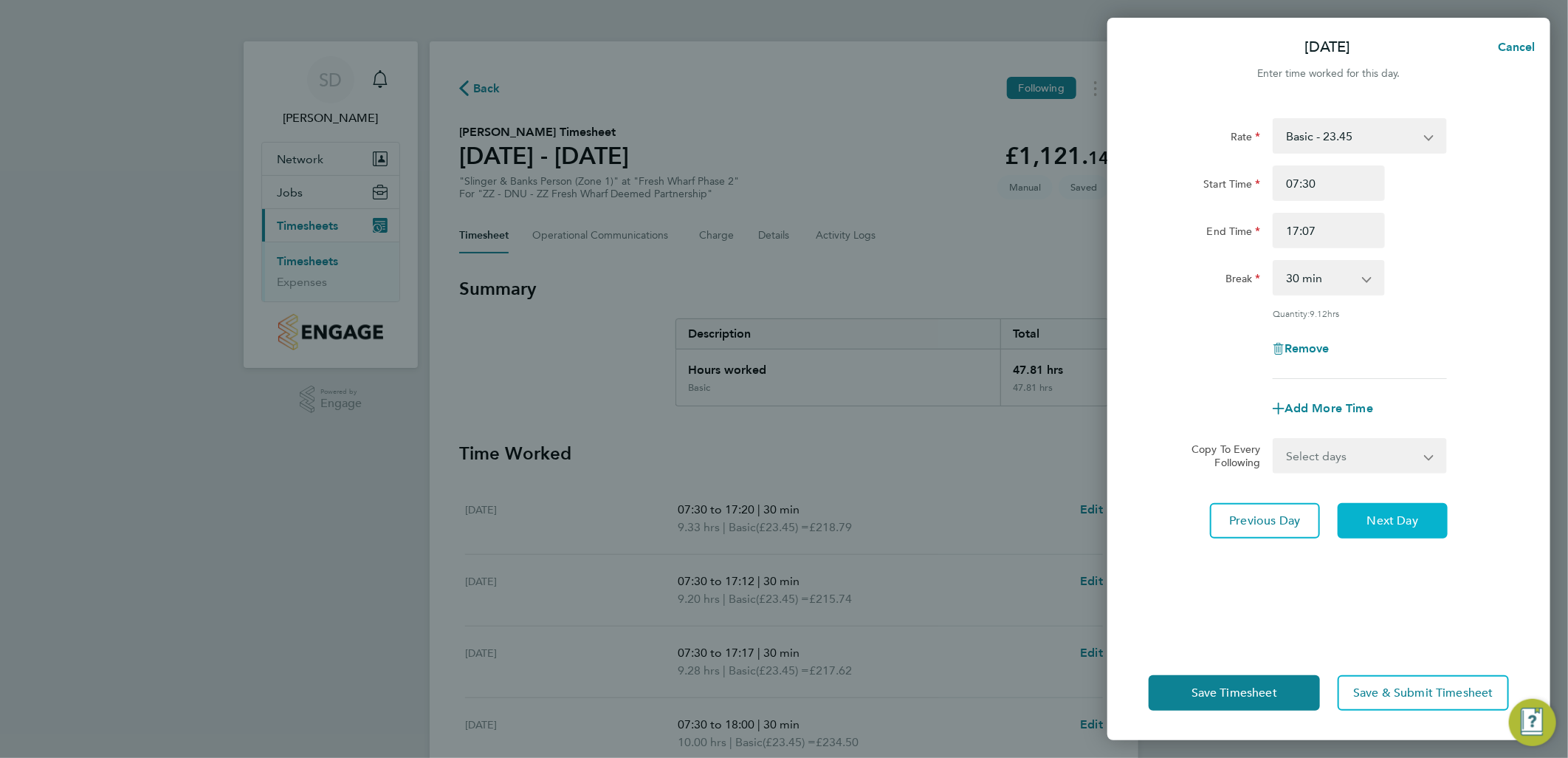
click at [1385, 519] on span "Next Day" at bounding box center [1392, 520] width 51 height 15
select select "30"
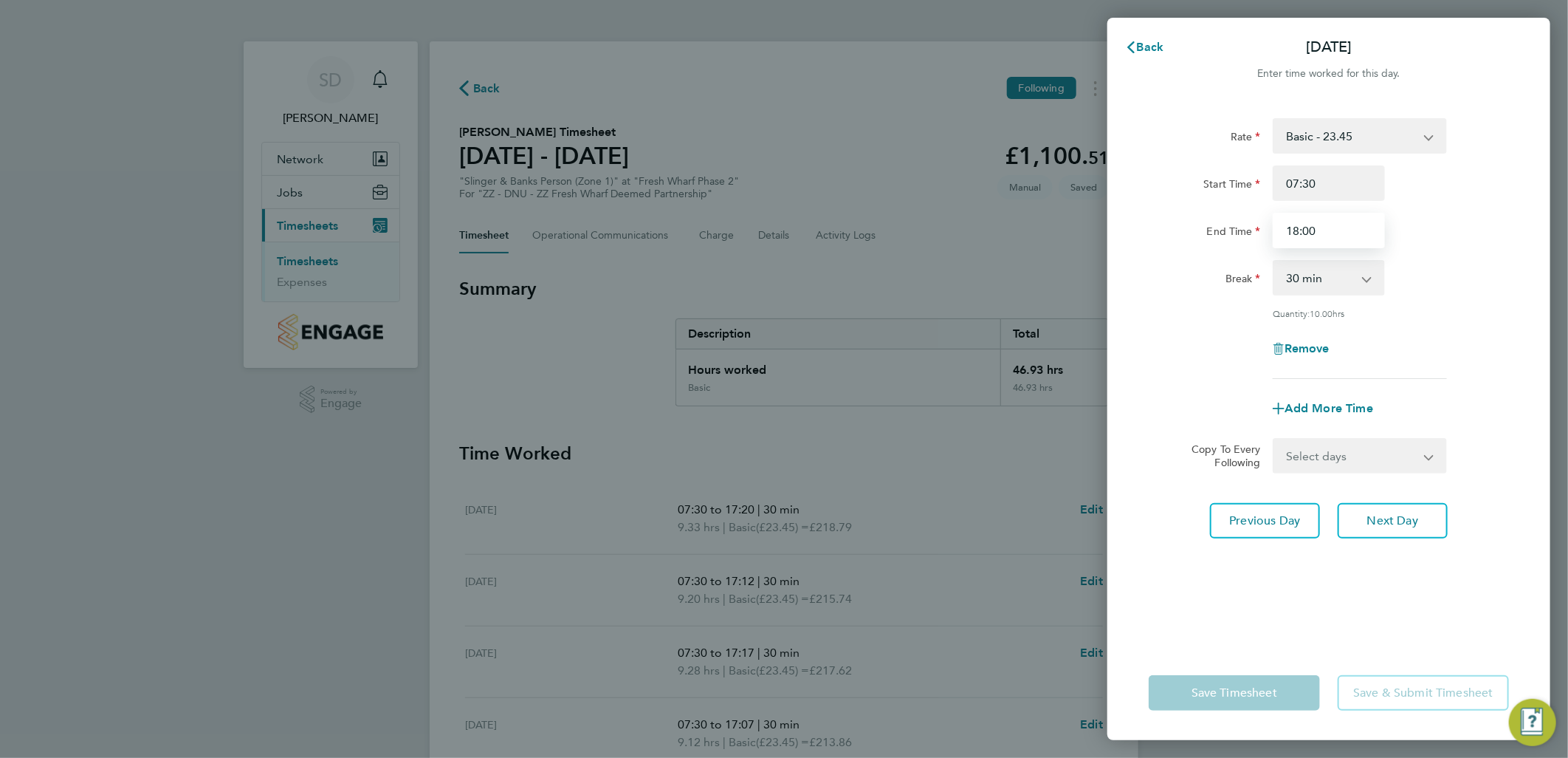
click at [1300, 230] on input "18:00" at bounding box center [1329, 230] width 112 height 35
type input "17:12"
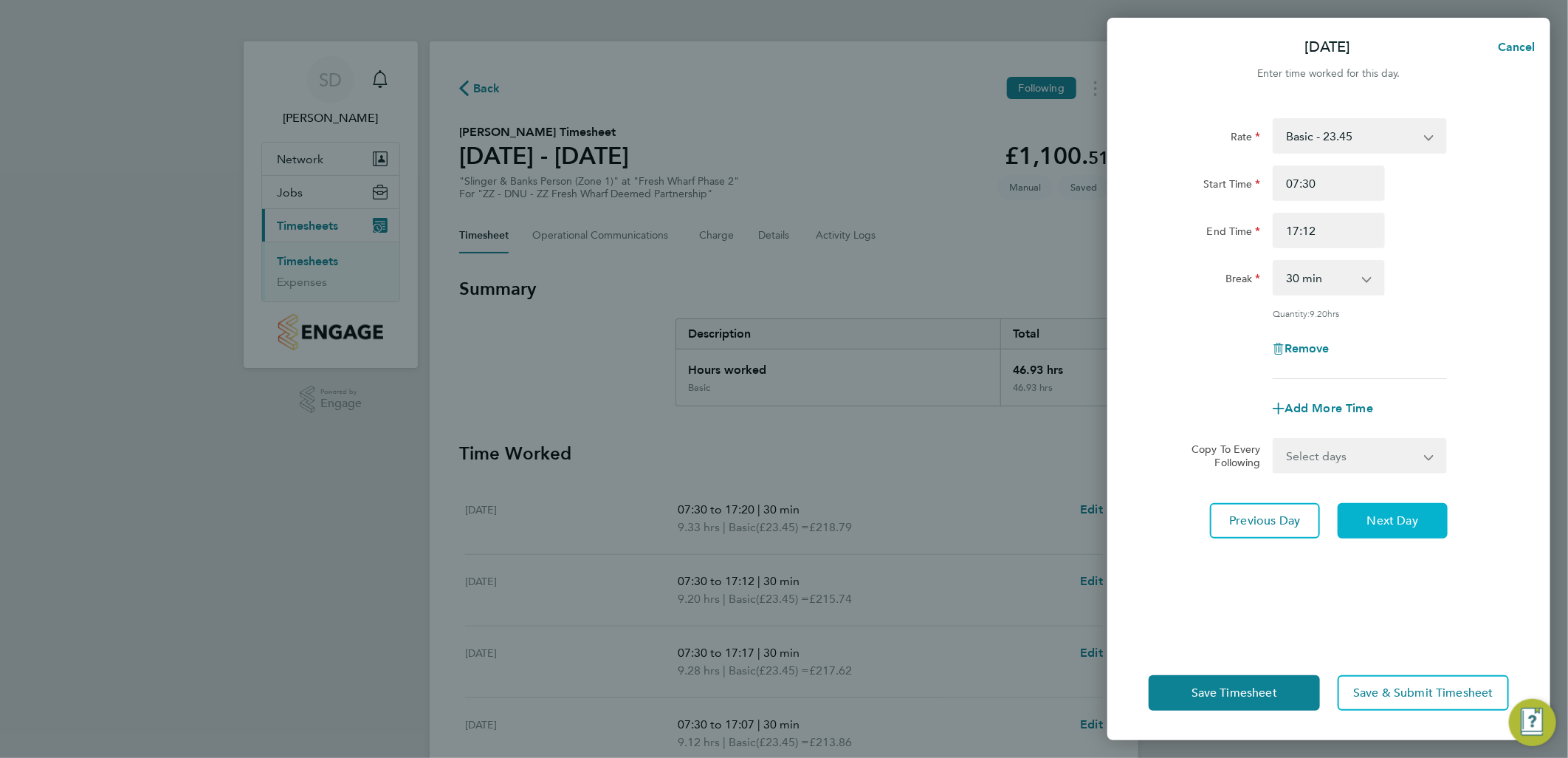
click at [1393, 519] on span "Next Day" at bounding box center [1392, 520] width 51 height 15
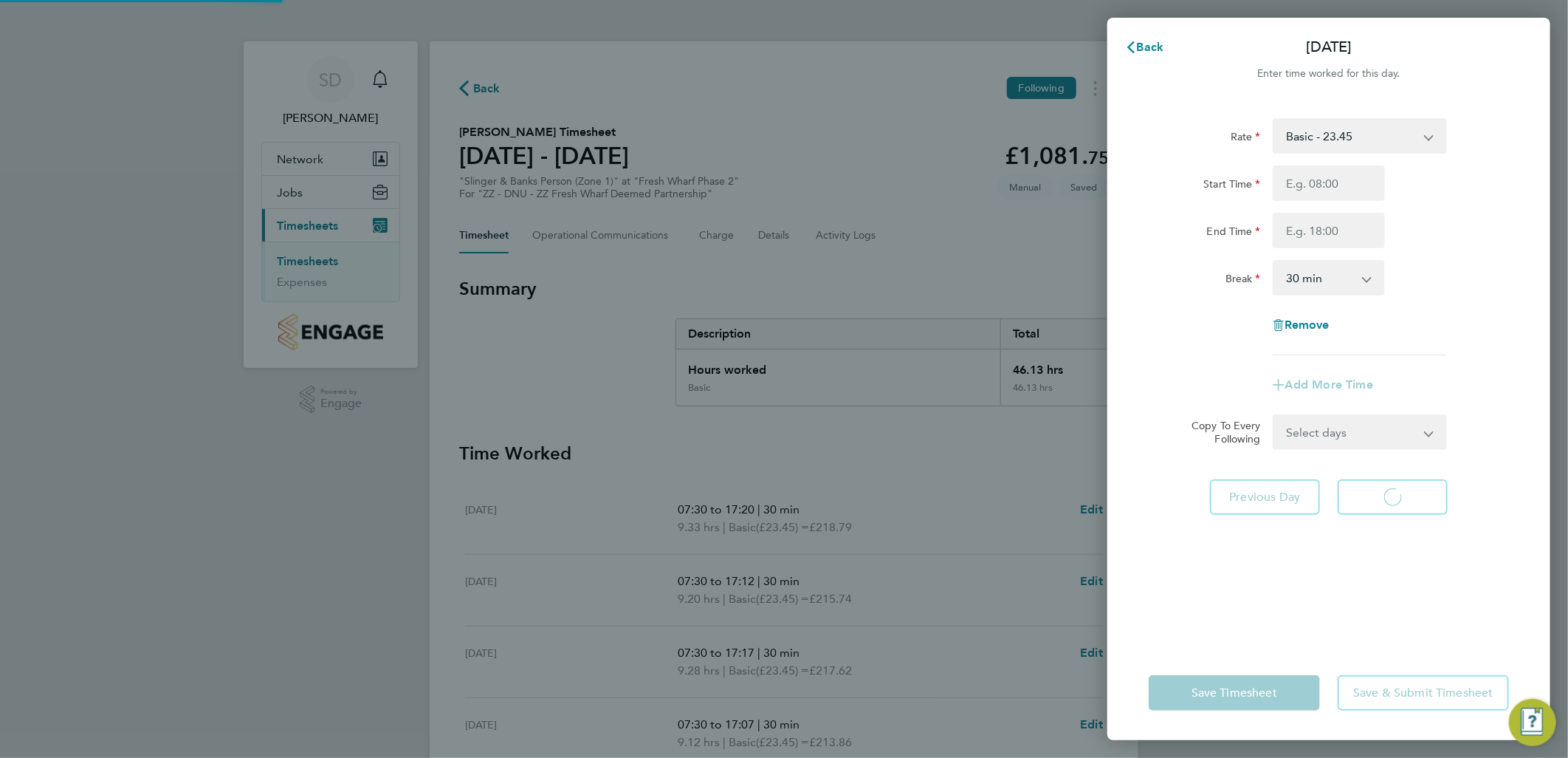
select select "30"
click at [1070, 48] on div "Back [DATE] Enter time worked for this day. Rate Basic - 23.45 Start Time End T…" at bounding box center [784, 379] width 1568 height 758
click at [1141, 38] on button "Back" at bounding box center [1144, 47] width 69 height 29
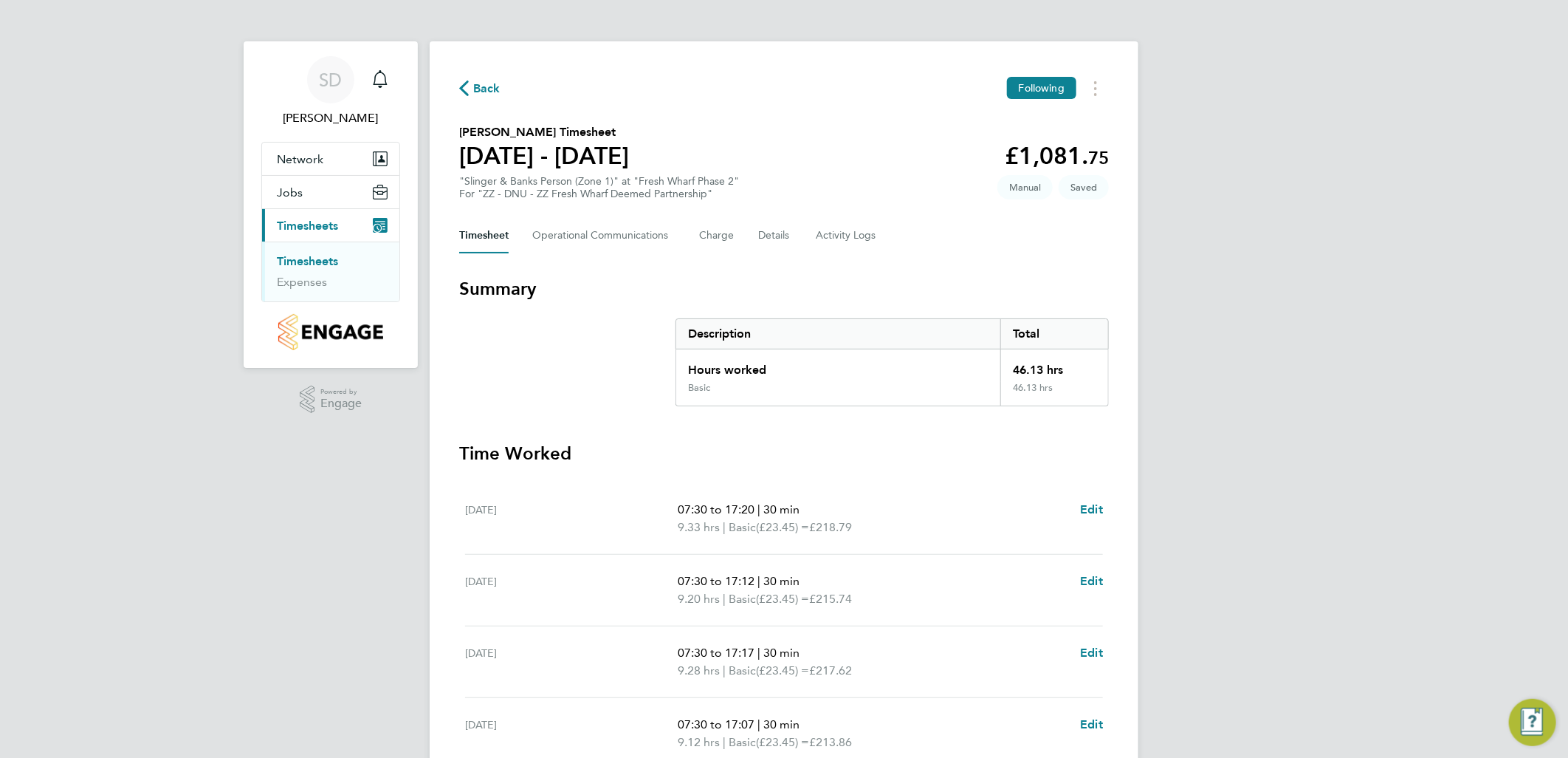
scroll to position [319, 0]
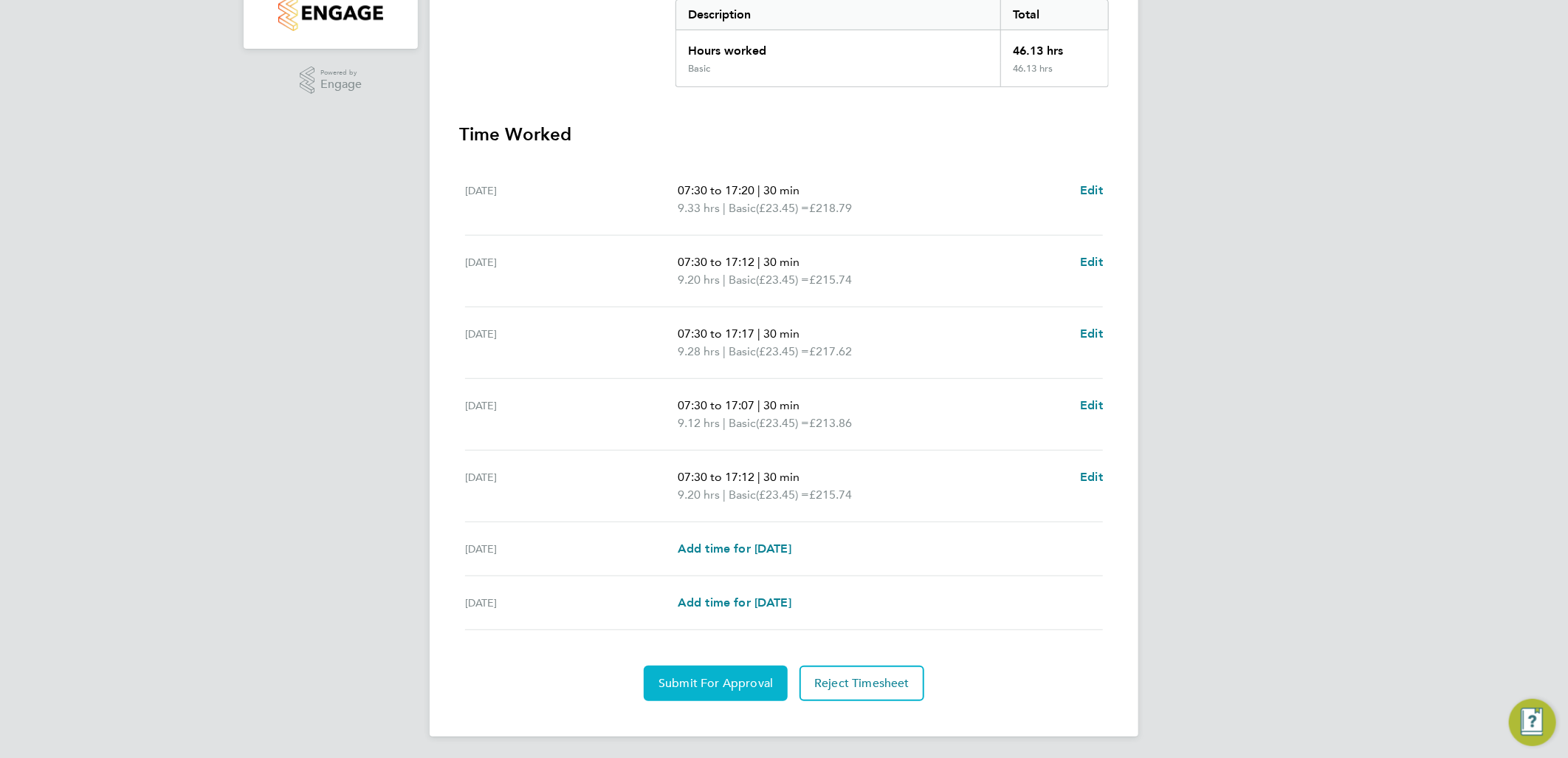
click at [717, 680] on span "Submit For Approval" at bounding box center [716, 682] width 115 height 15
click at [714, 675] on span "Approve Timesheet" at bounding box center [716, 682] width 108 height 15
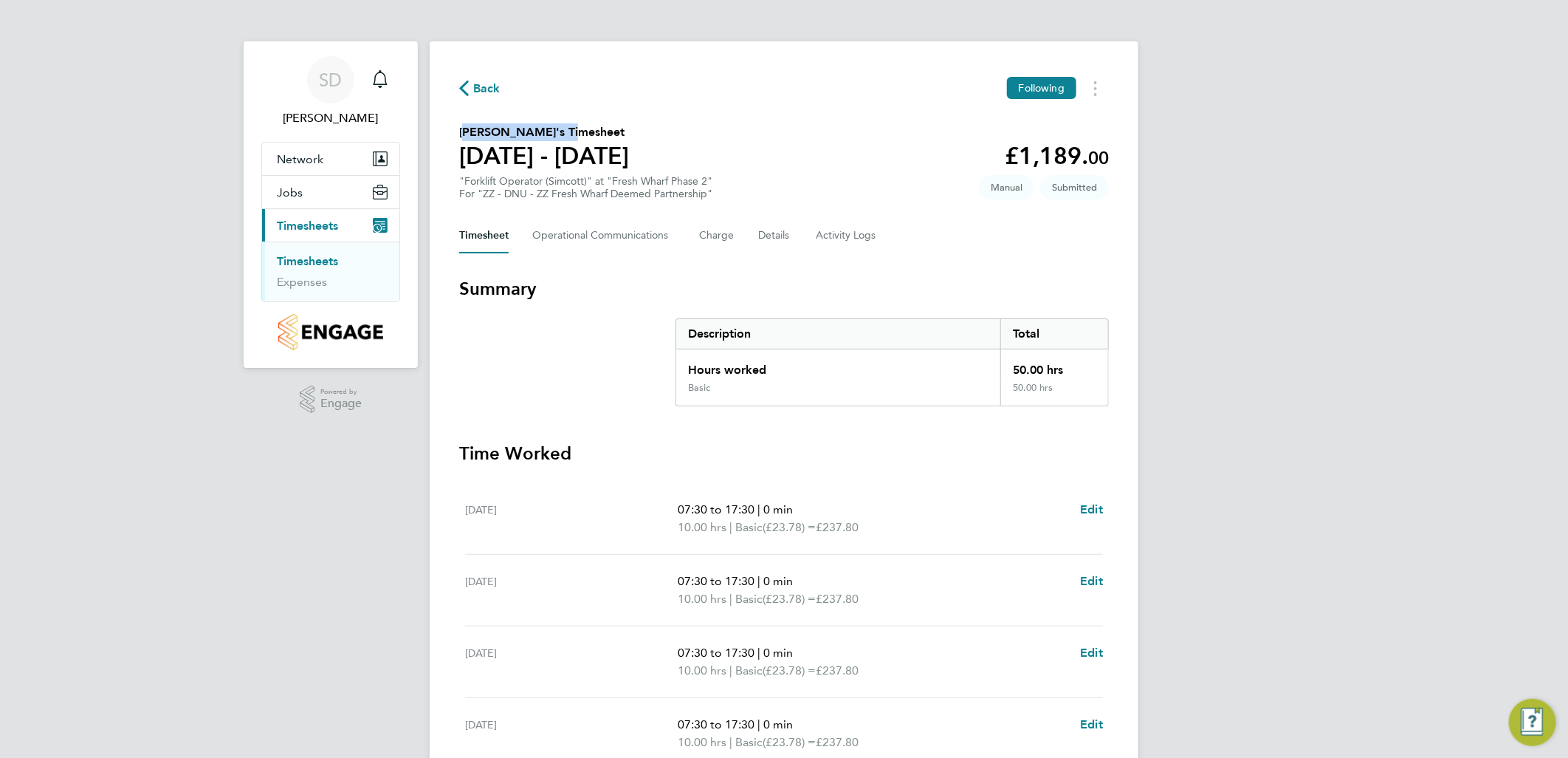
drag, startPoint x: 461, startPoint y: 128, endPoint x: 555, endPoint y: 127, distance: 94.0
click at [555, 127] on h2 "[PERSON_NAME]'s Timesheet" at bounding box center [543, 132] width 170 height 18
copy h2 "Alex Matveevici's"
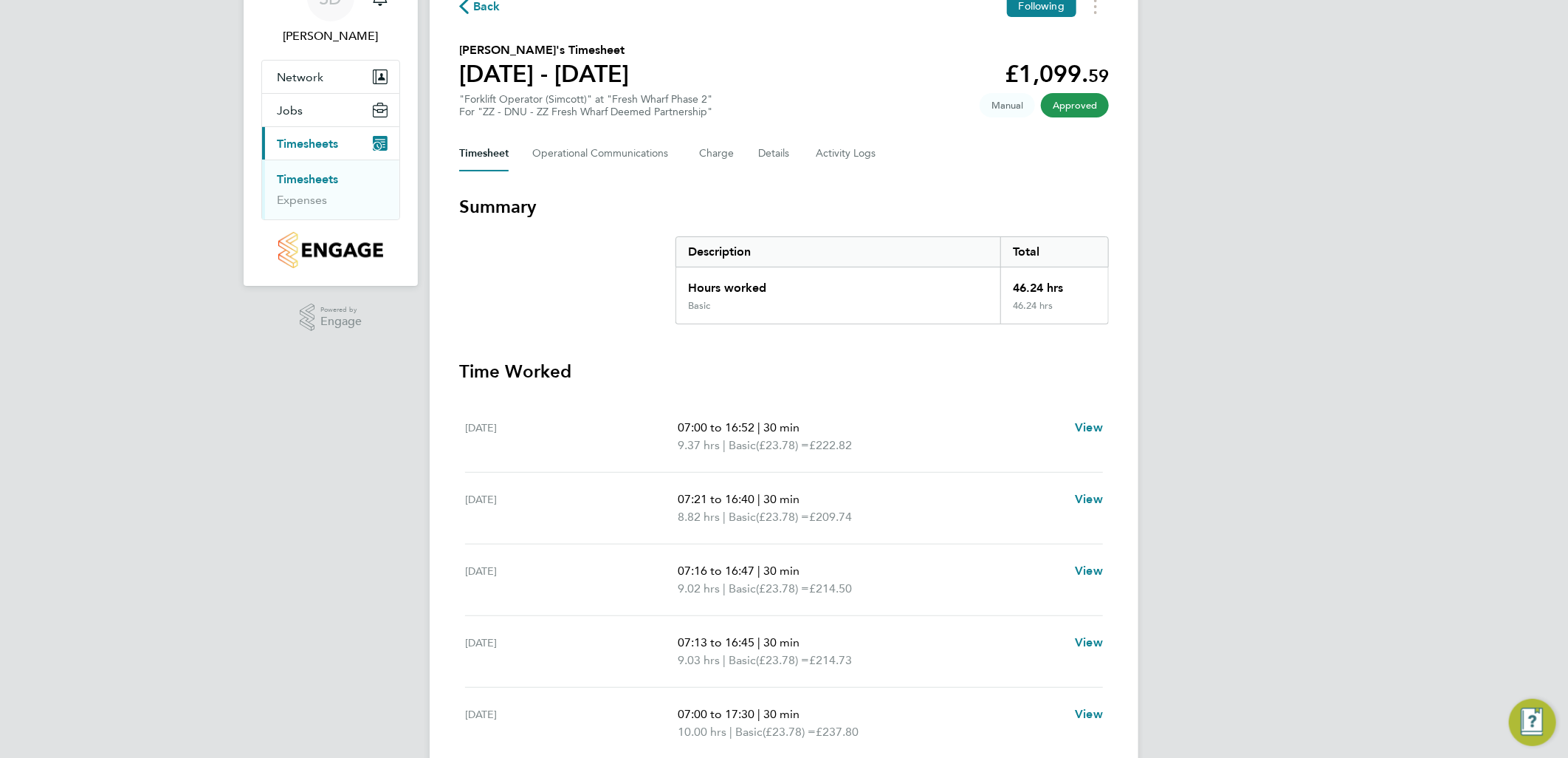
scroll to position [164, 0]
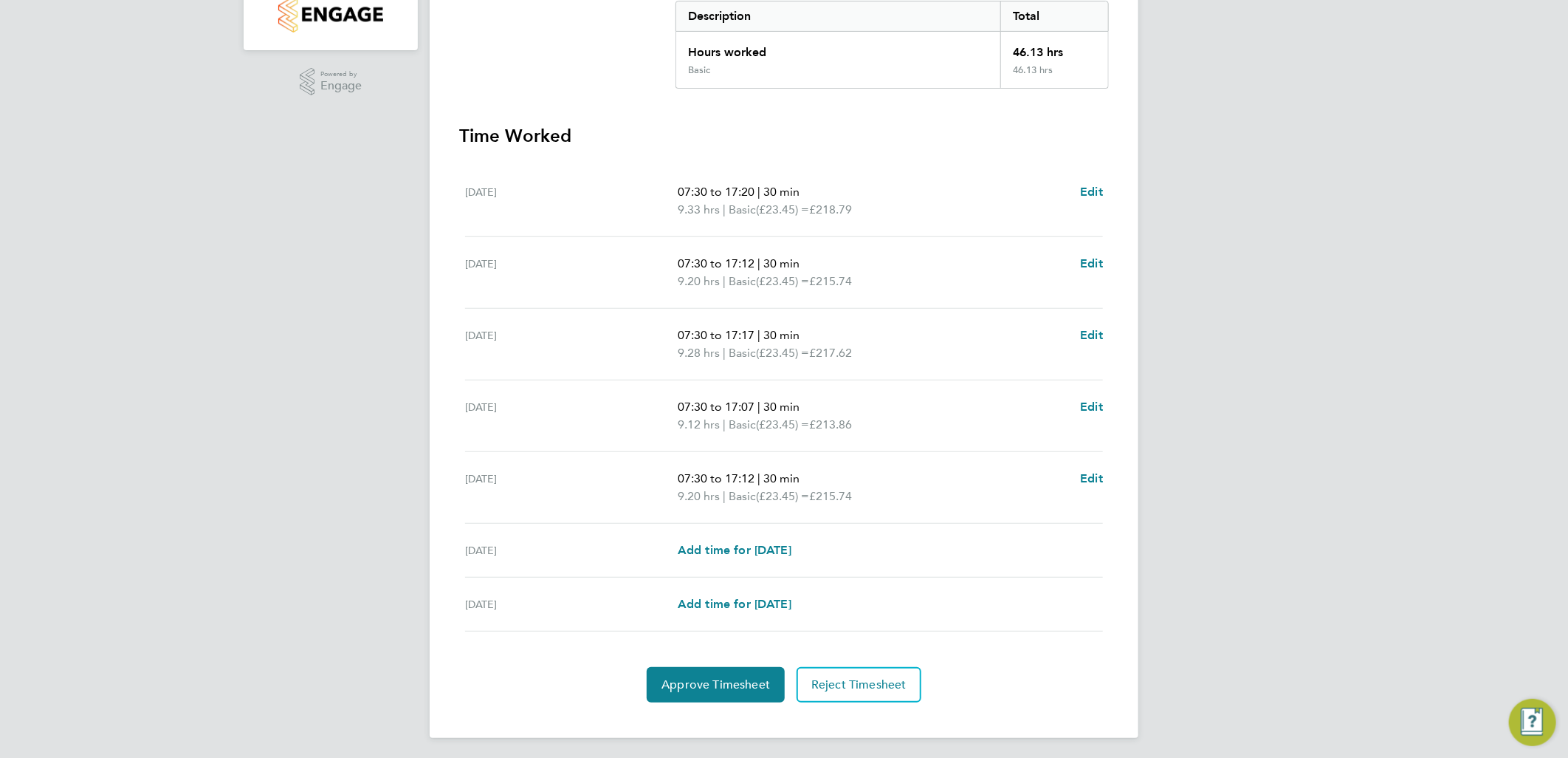
scroll to position [319, 0]
click at [728, 680] on span "Approve Timesheet" at bounding box center [716, 682] width 108 height 15
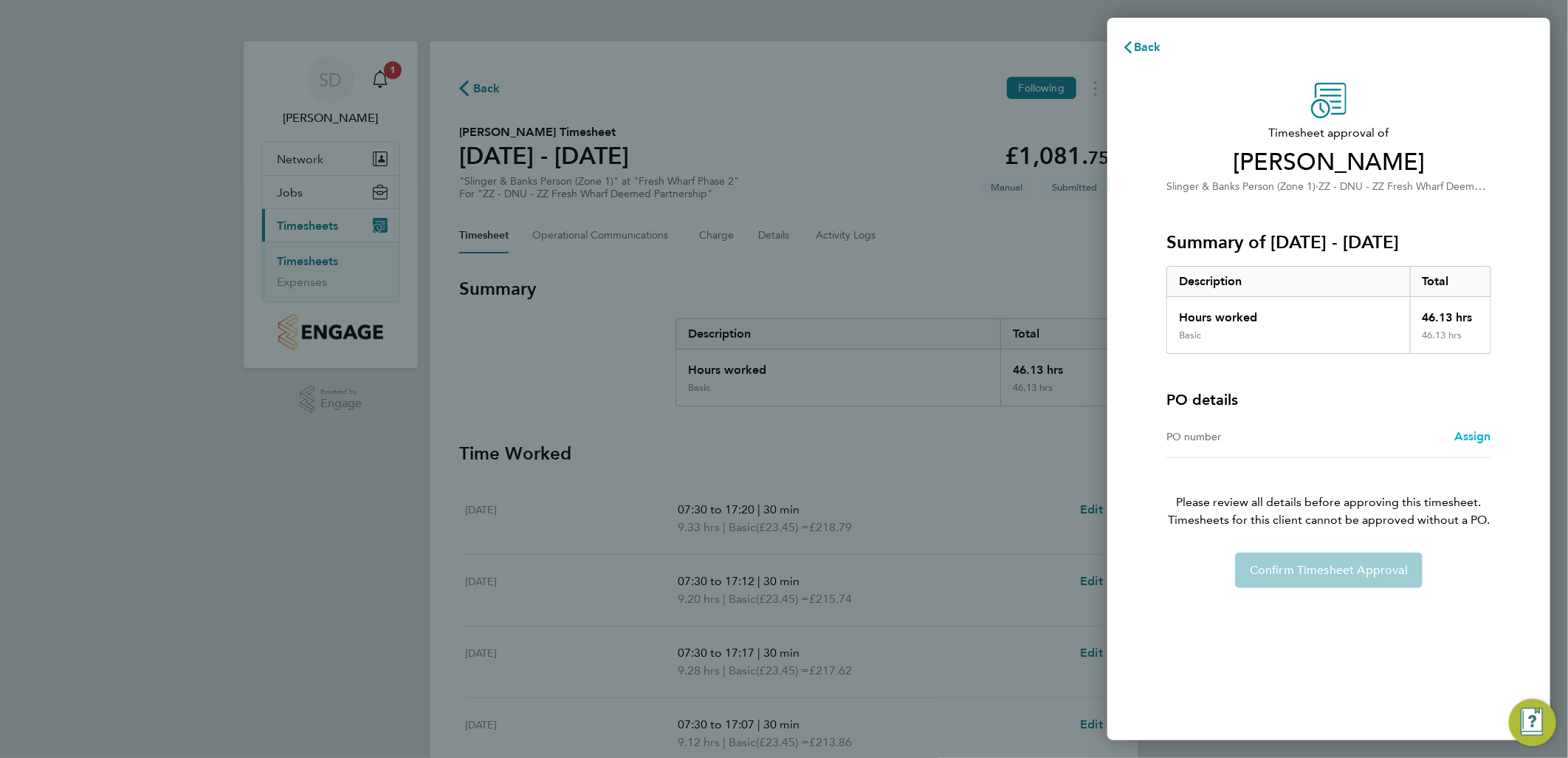
click at [1474, 437] on span "Assign" at bounding box center [1472, 436] width 37 height 14
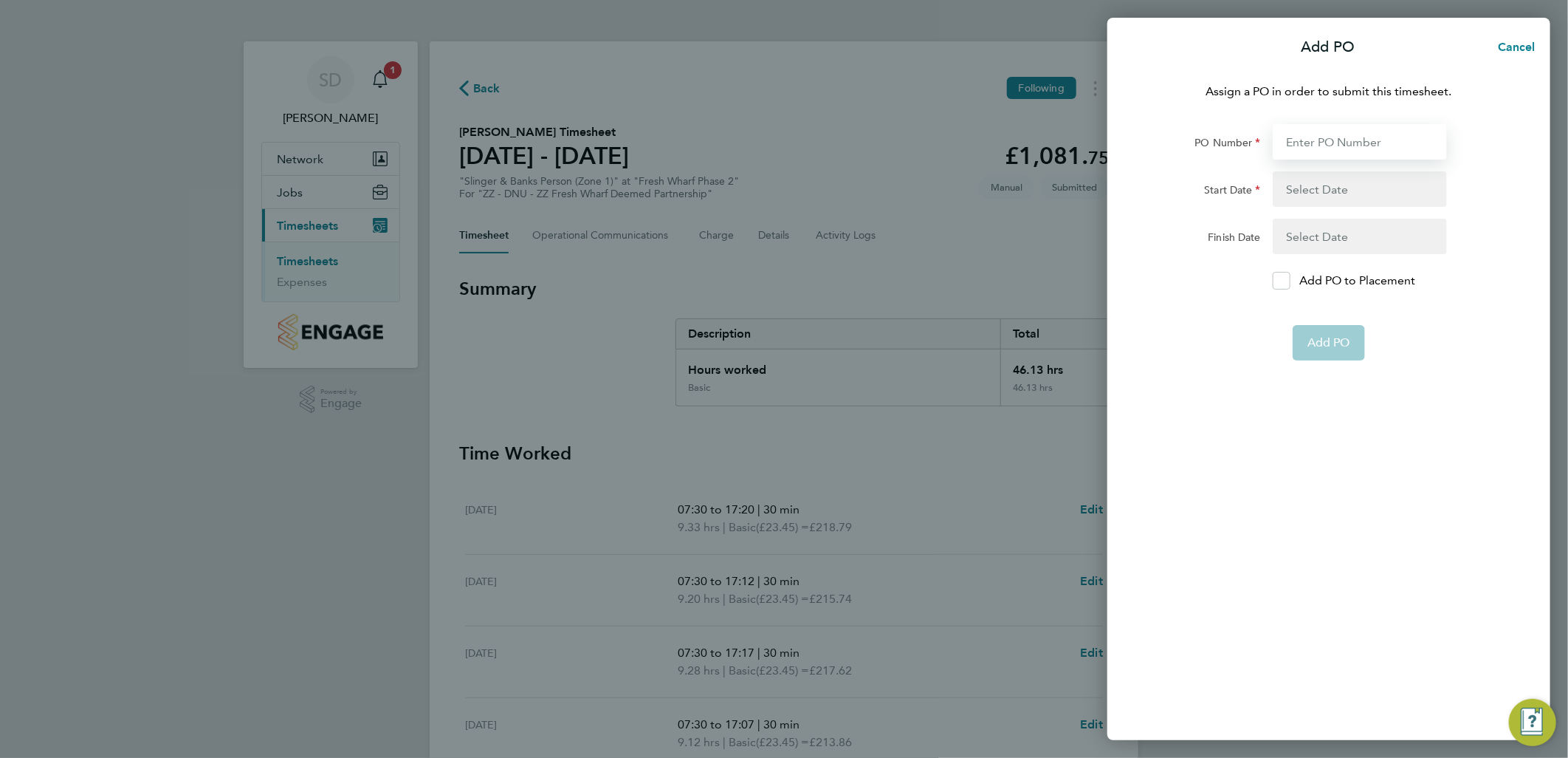
click at [1343, 142] on input "PO Number" at bounding box center [1360, 141] width 174 height 35
type input "H68087B"
type input "22 Sep 25"
type input "28 Sep 25"
click at [1333, 301] on span "Add PO" at bounding box center [1329, 307] width 43 height 15
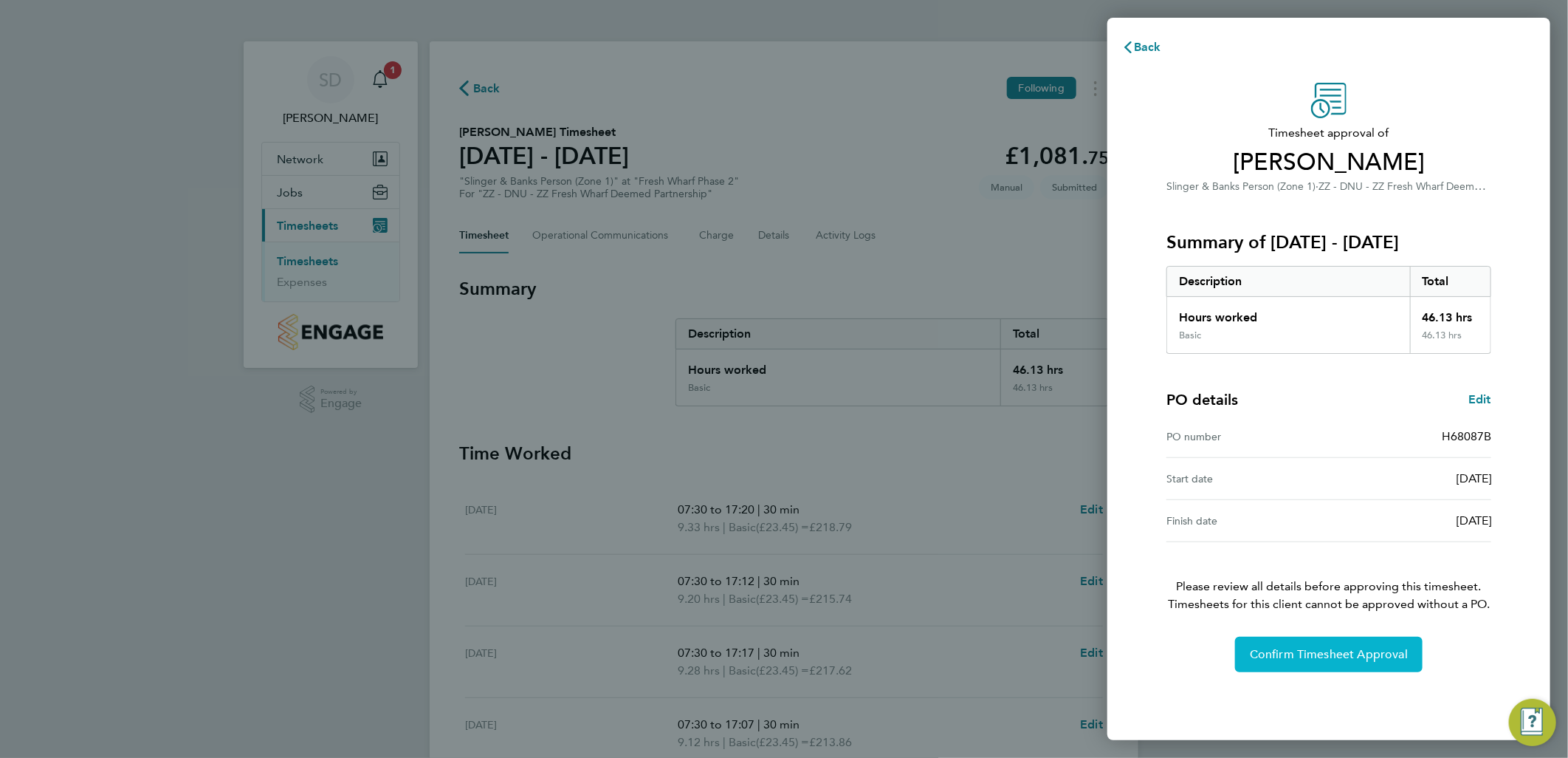
click at [1327, 655] on span "Confirm Timesheet Approval" at bounding box center [1328, 654] width 158 height 15
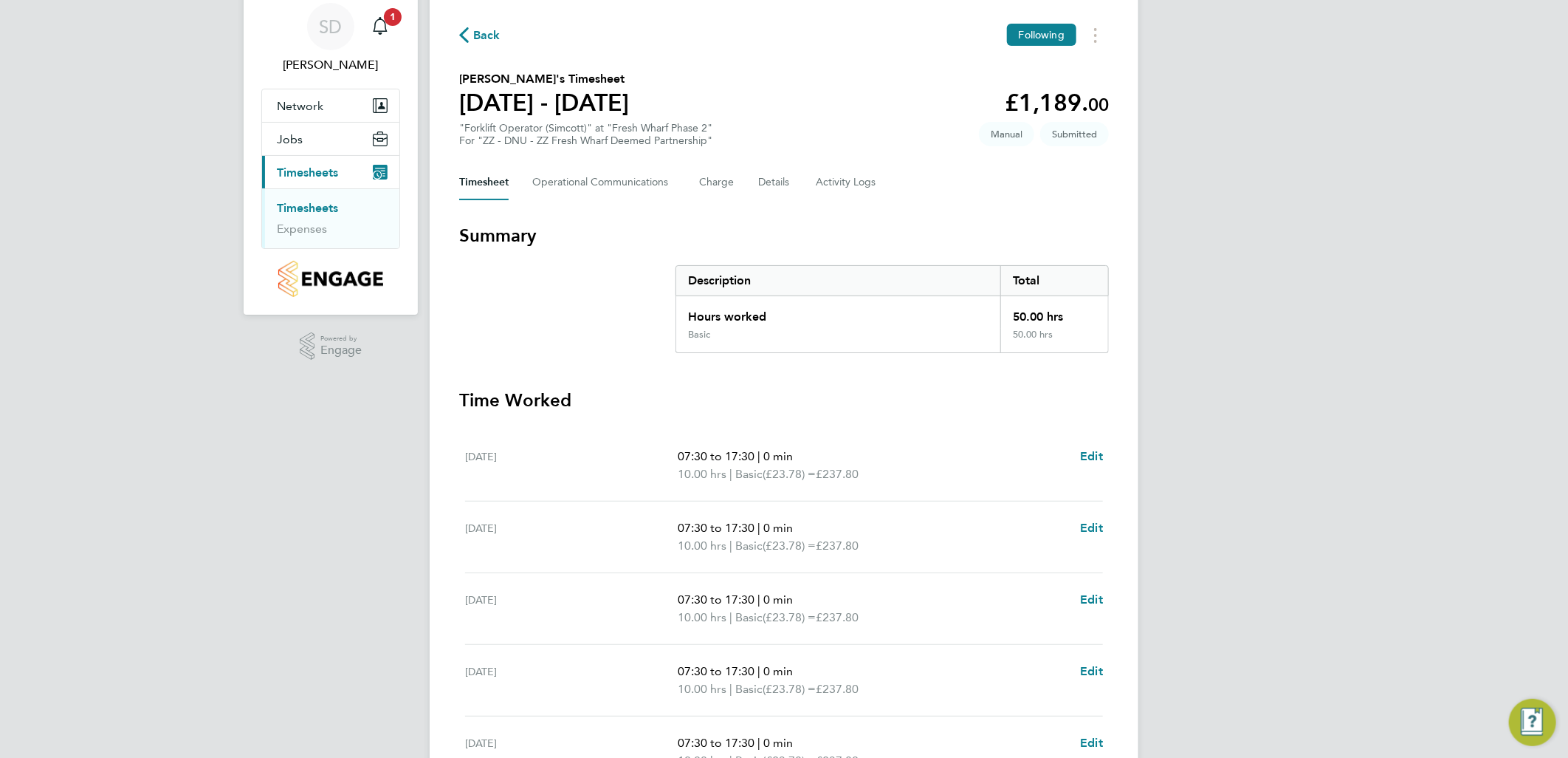
scroll to position [82, 0]
